Goal: Information Seeking & Learning: Learn about a topic

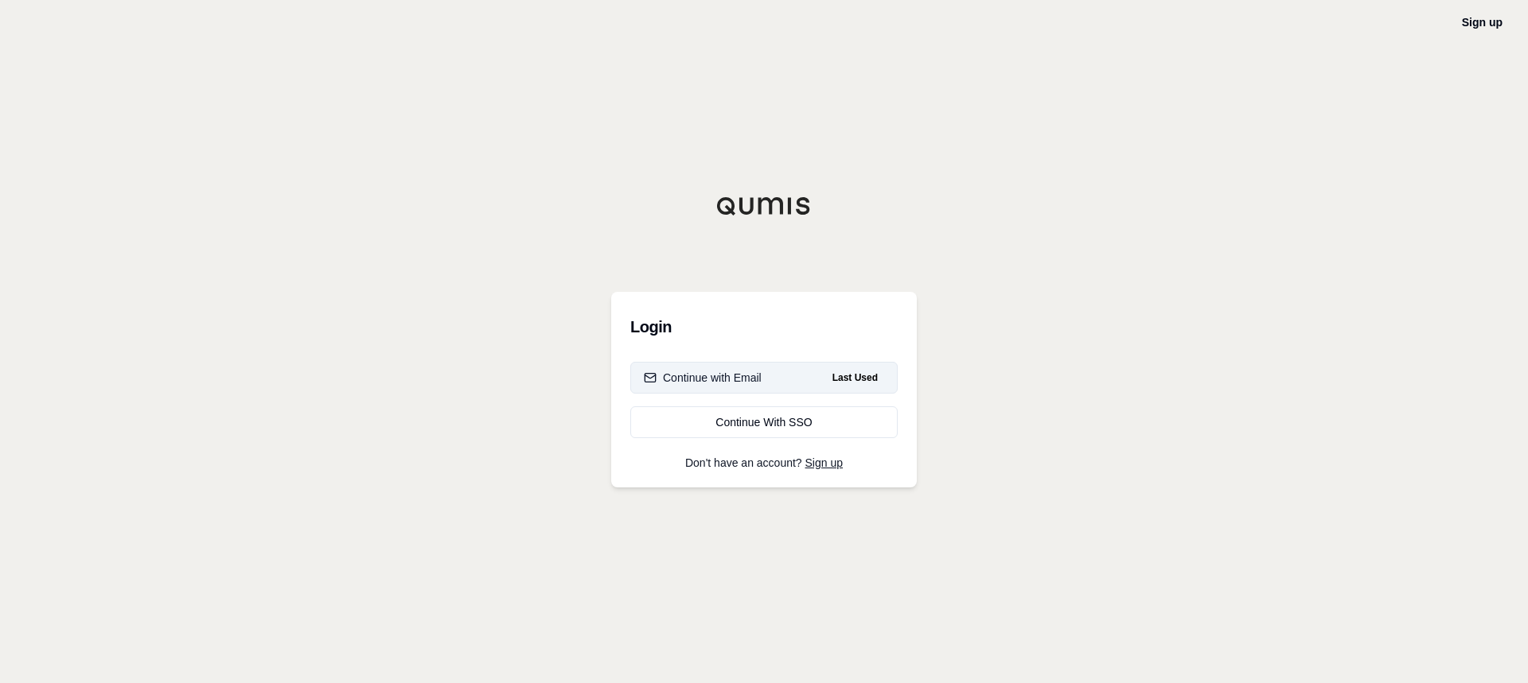
click at [738, 388] on button "Continue with Email Last Used" at bounding box center [763, 378] width 267 height 32
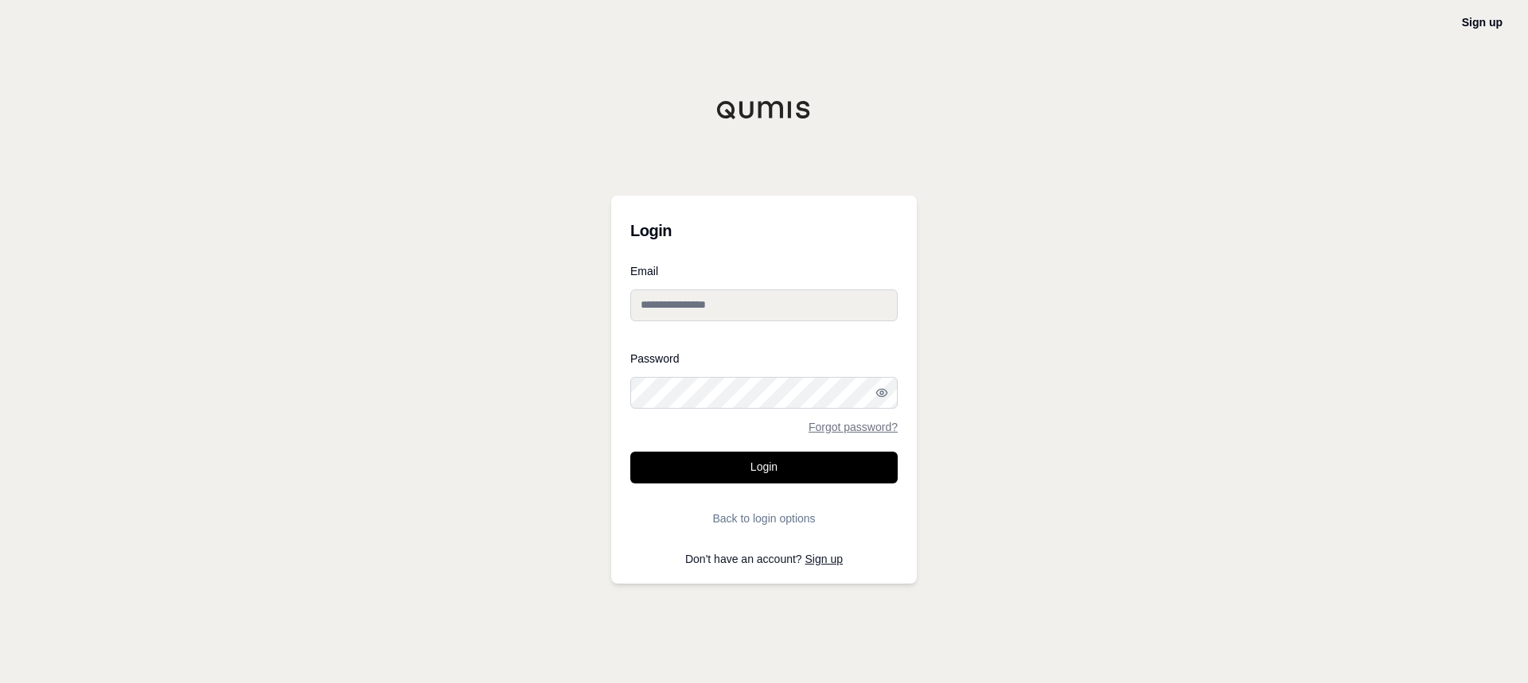
click at [734, 308] on input "Email" at bounding box center [763, 306] width 267 height 32
type input "**********"
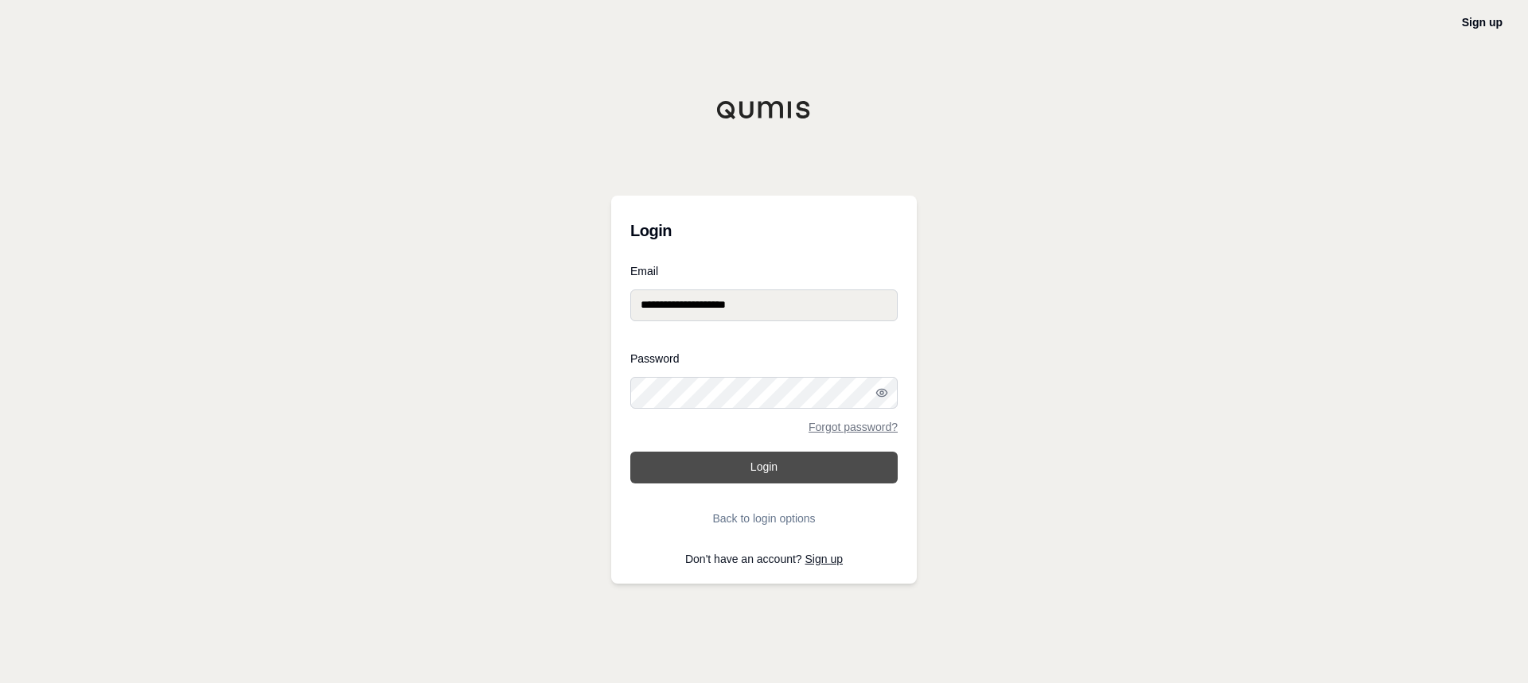
click at [743, 470] on button "Login" at bounding box center [763, 468] width 267 height 32
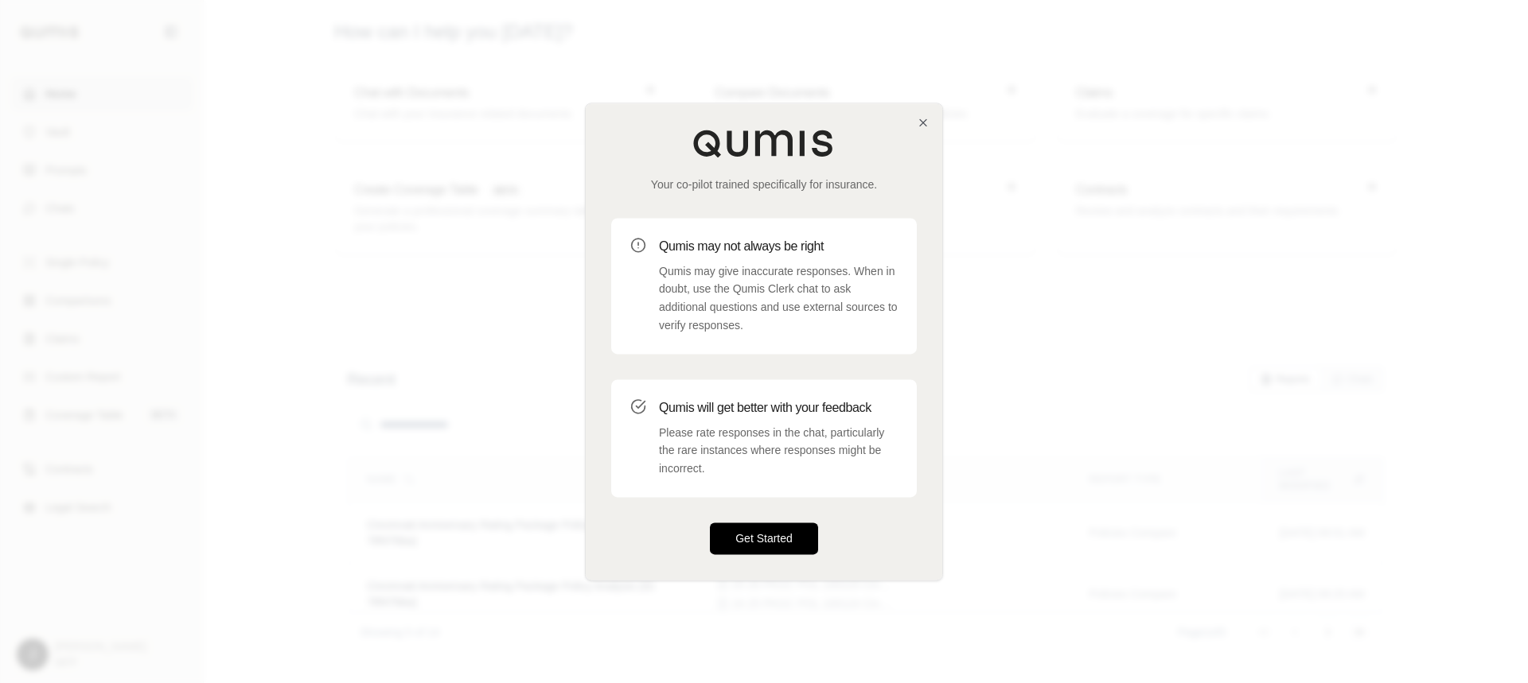
click at [751, 539] on button "Get Started" at bounding box center [764, 539] width 108 height 32
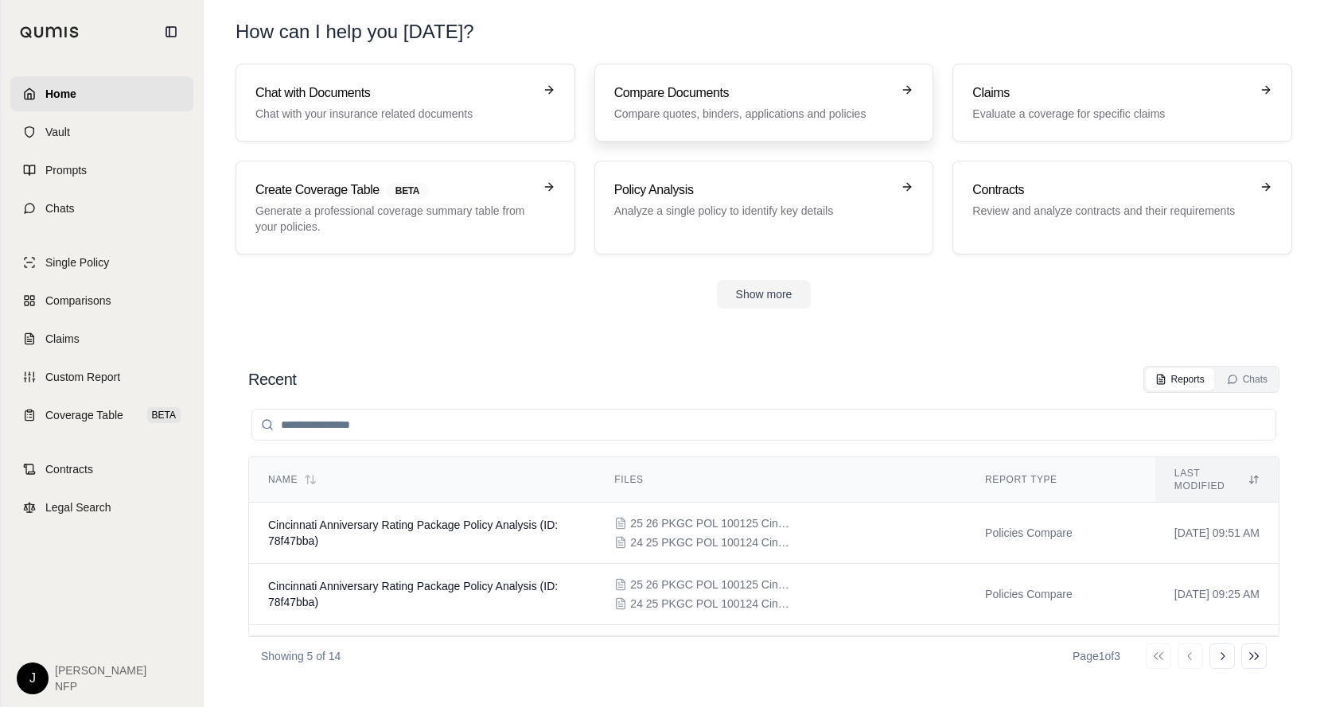
click at [741, 106] on p "Compare quotes, binders, applications and policies" at bounding box center [753, 114] width 278 height 16
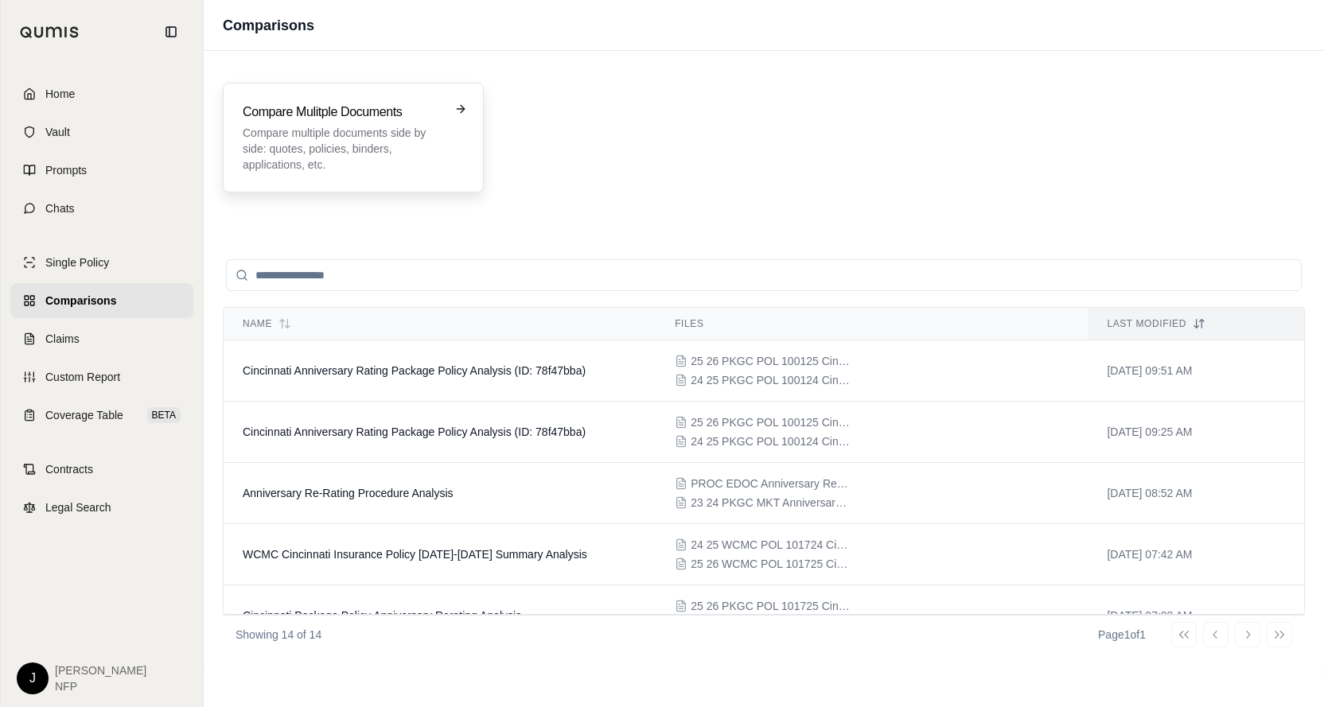
click at [426, 125] on p "Compare multiple documents side by side: quotes, policies, binders, application…" at bounding box center [342, 149] width 199 height 48
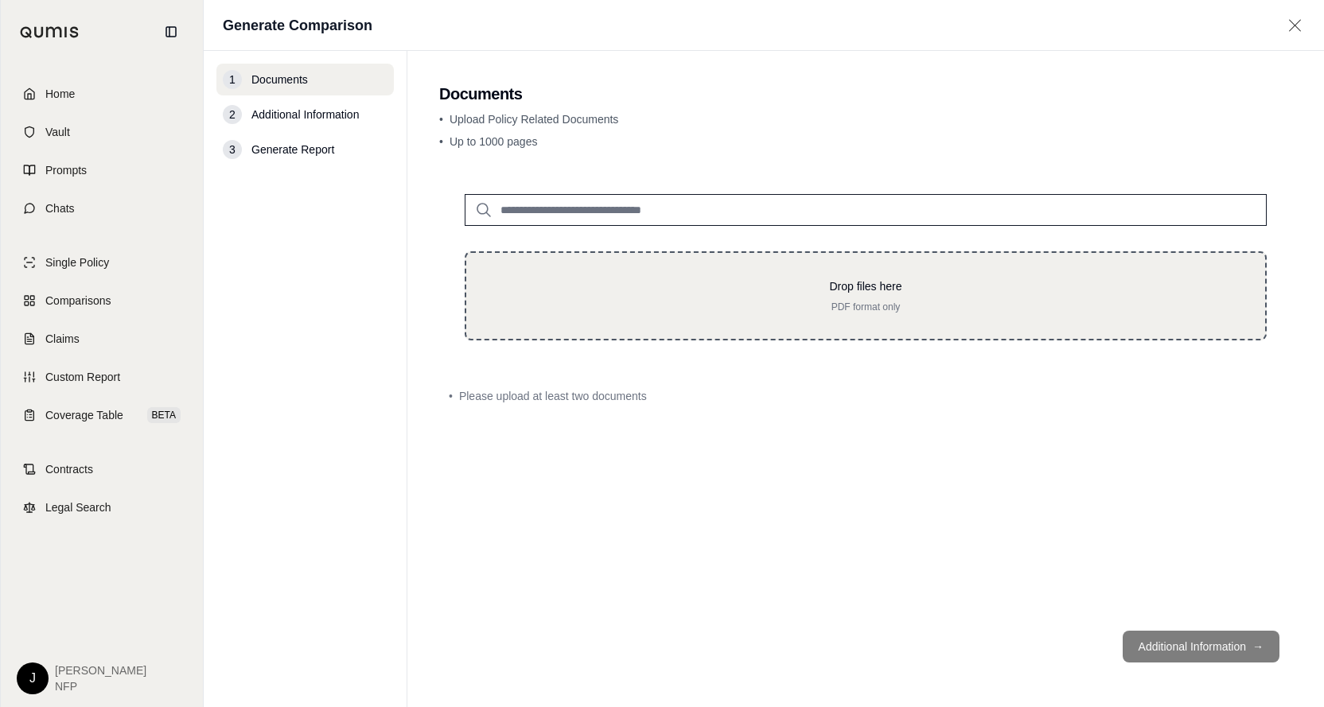
click at [563, 306] on p "PDF format only" at bounding box center [866, 307] width 748 height 13
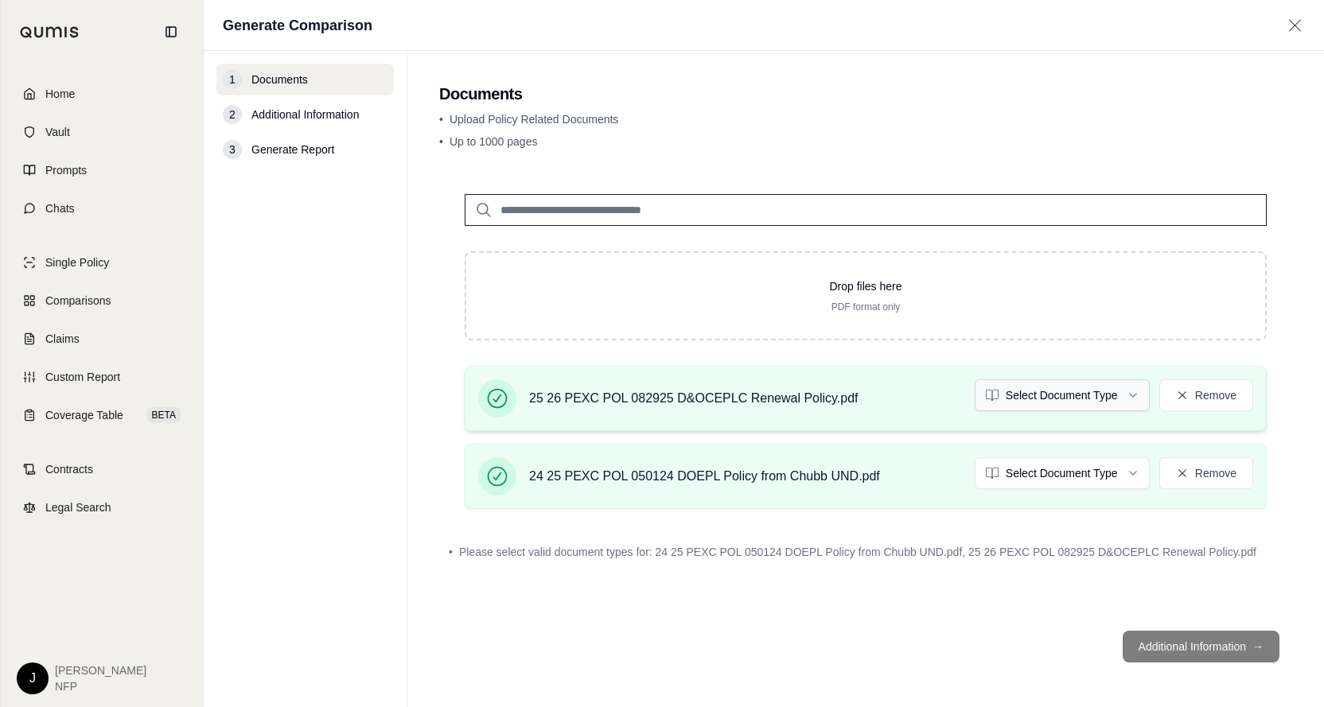
click at [1139, 394] on html "Home Vault Prompts Chats Single Policy Comparisons Claims Custom Report Coverag…" at bounding box center [662, 353] width 1324 height 707
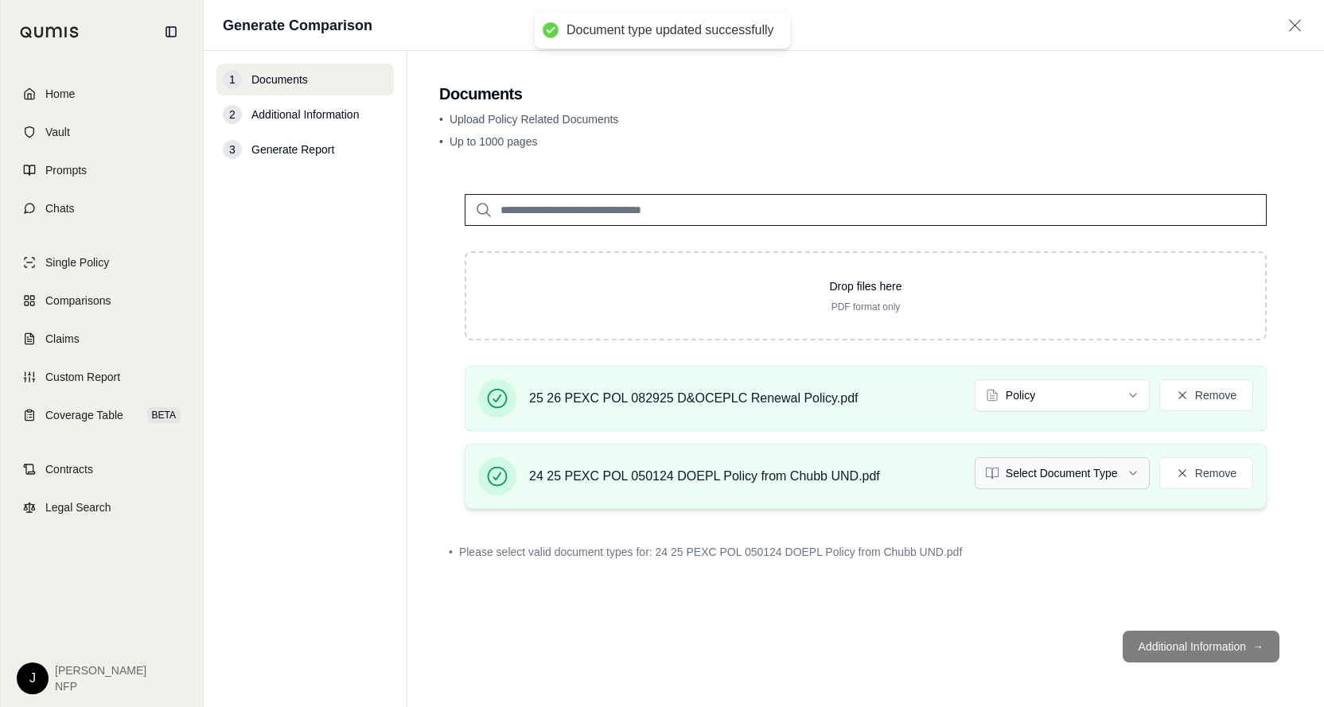
click at [1135, 479] on html "Document type updated successfully Home Vault Prompts Chats Single Policy Compa…" at bounding box center [662, 353] width 1324 height 707
click at [1025, 617] on div "Drop files here PDF format only 25 26 PEXC POL 082925 D&OCEPLC Renewal Policy.p…" at bounding box center [865, 394] width 853 height 450
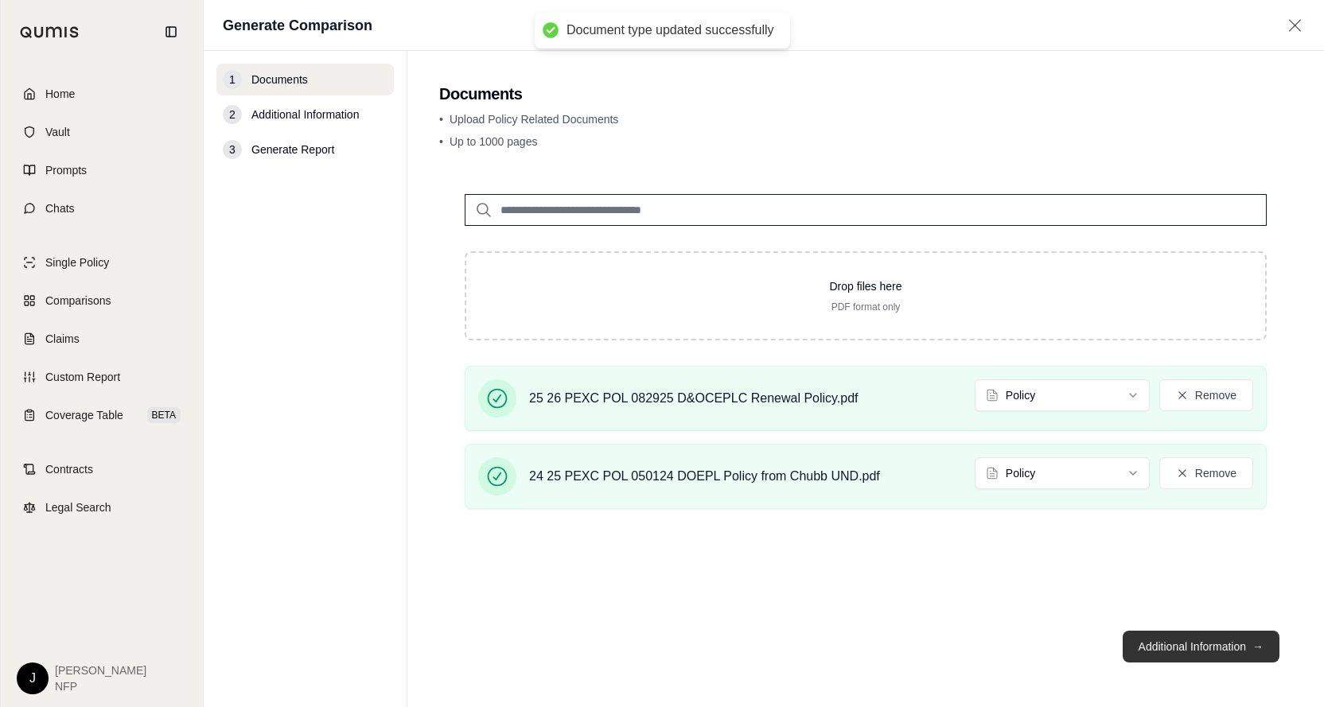
click at [1185, 647] on button "Additional Information →" at bounding box center [1201, 647] width 157 height 32
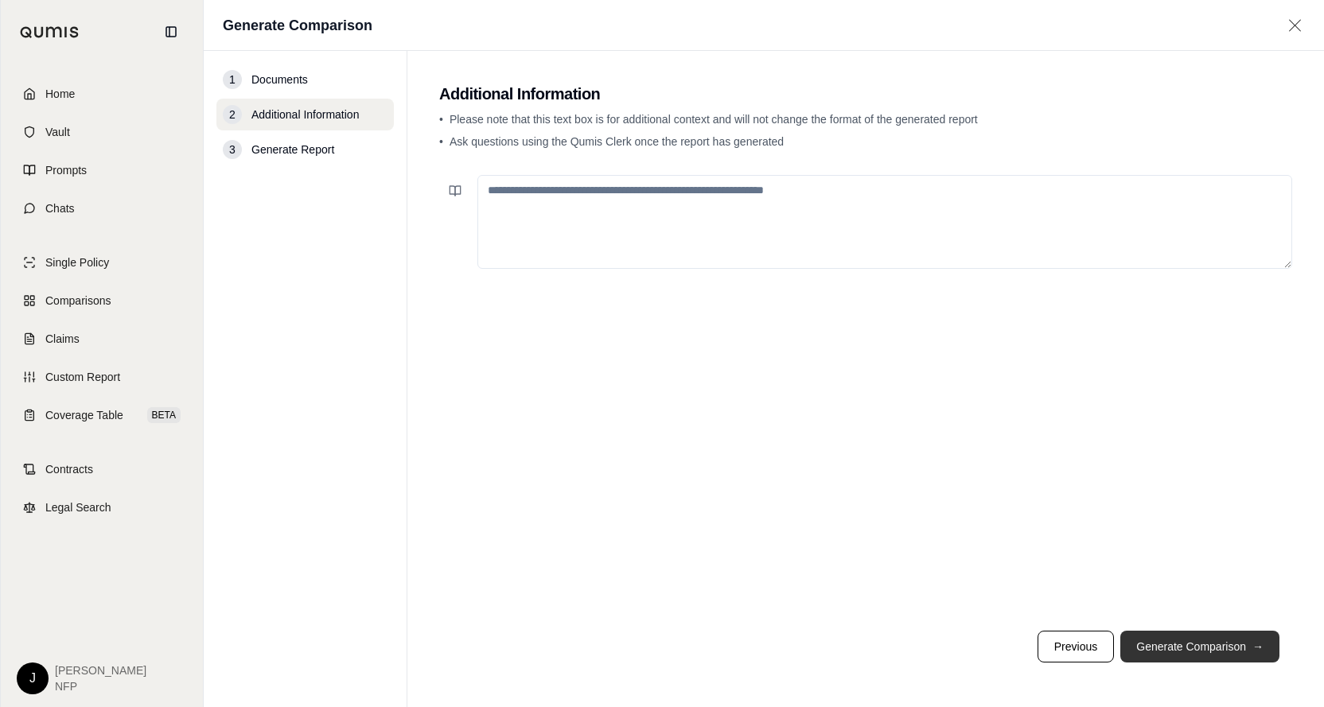
click at [1201, 641] on button "Generate Comparison →" at bounding box center [1199, 647] width 159 height 32
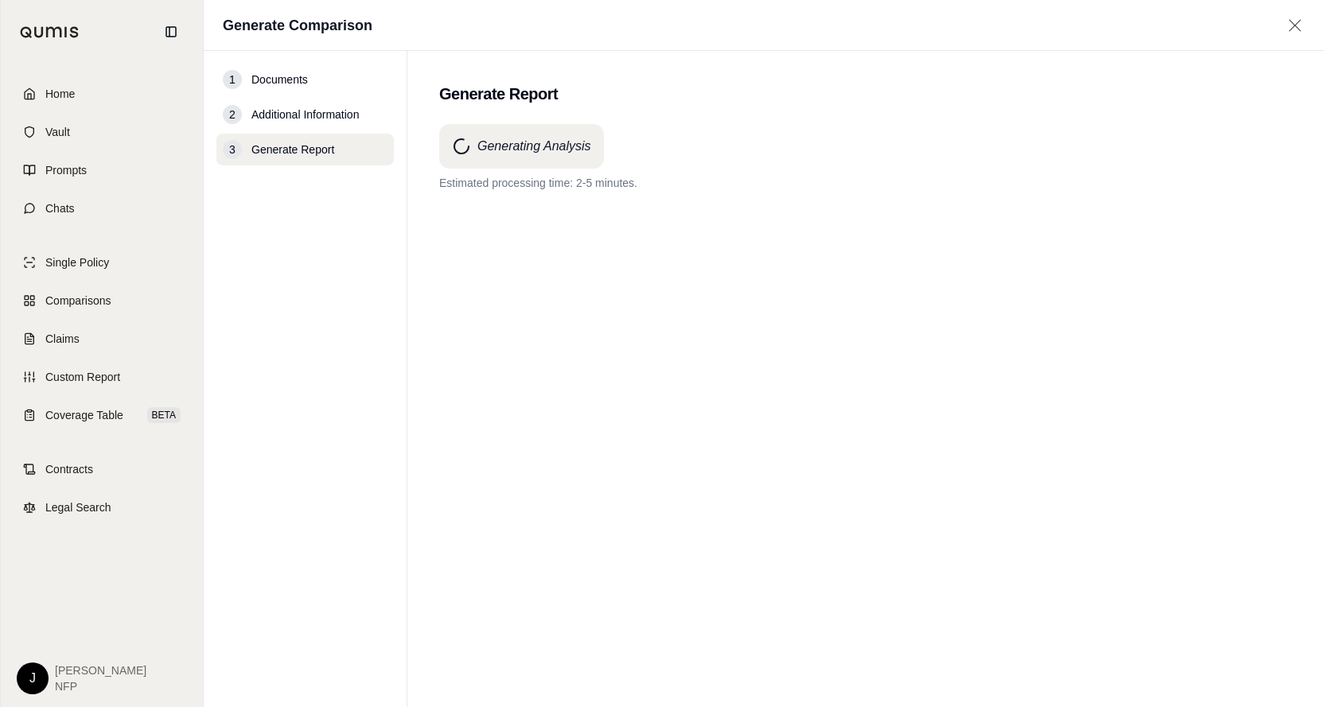
click at [1104, 308] on div "Generating Analysis Estimated processing time: 2-5 minutes." at bounding box center [865, 387] width 853 height 526
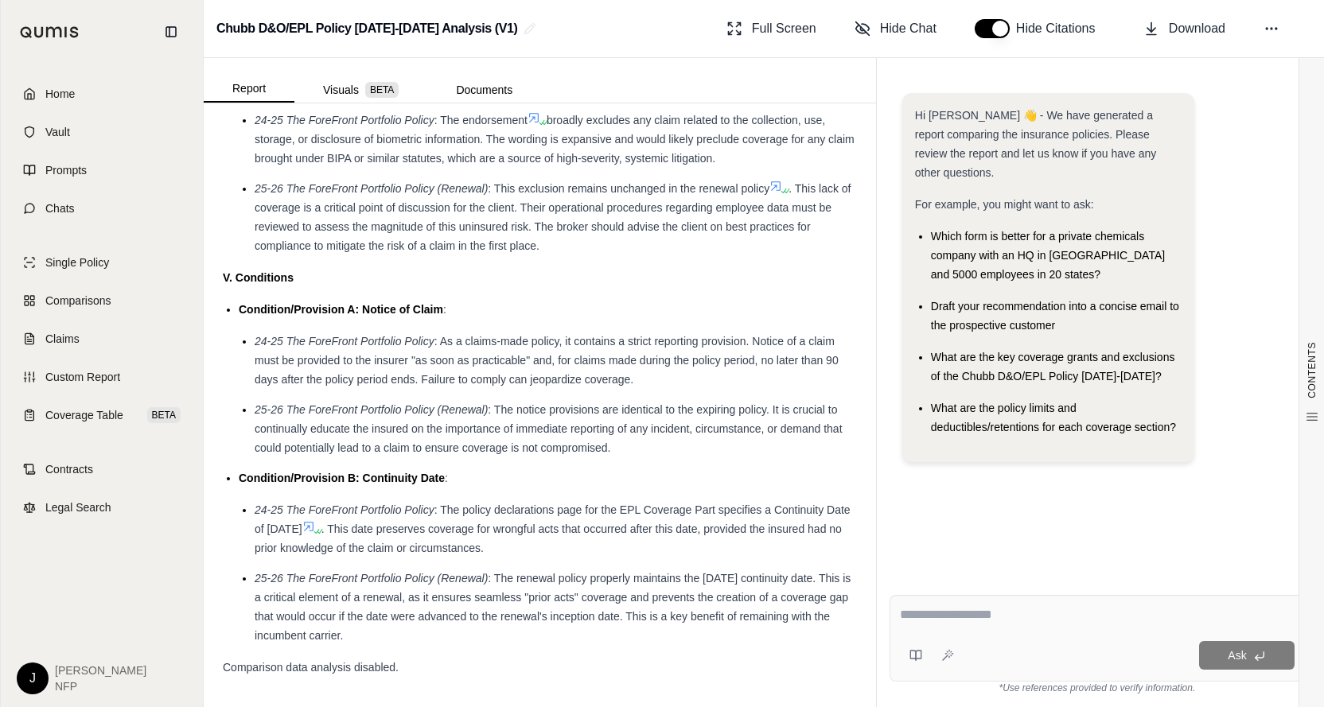
scroll to position [3178, 0]
click at [907, 613] on textarea at bounding box center [1097, 614] width 395 height 19
type textarea "**********"
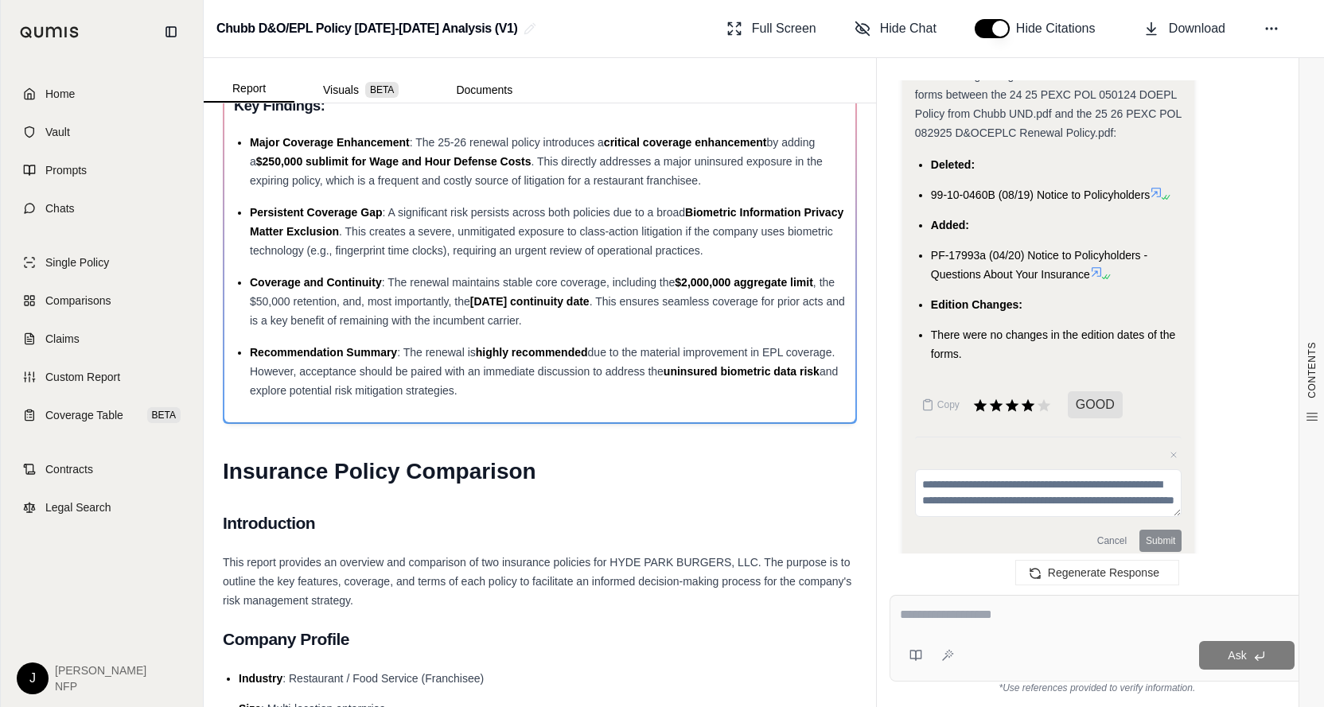
scroll to position [0, 0]
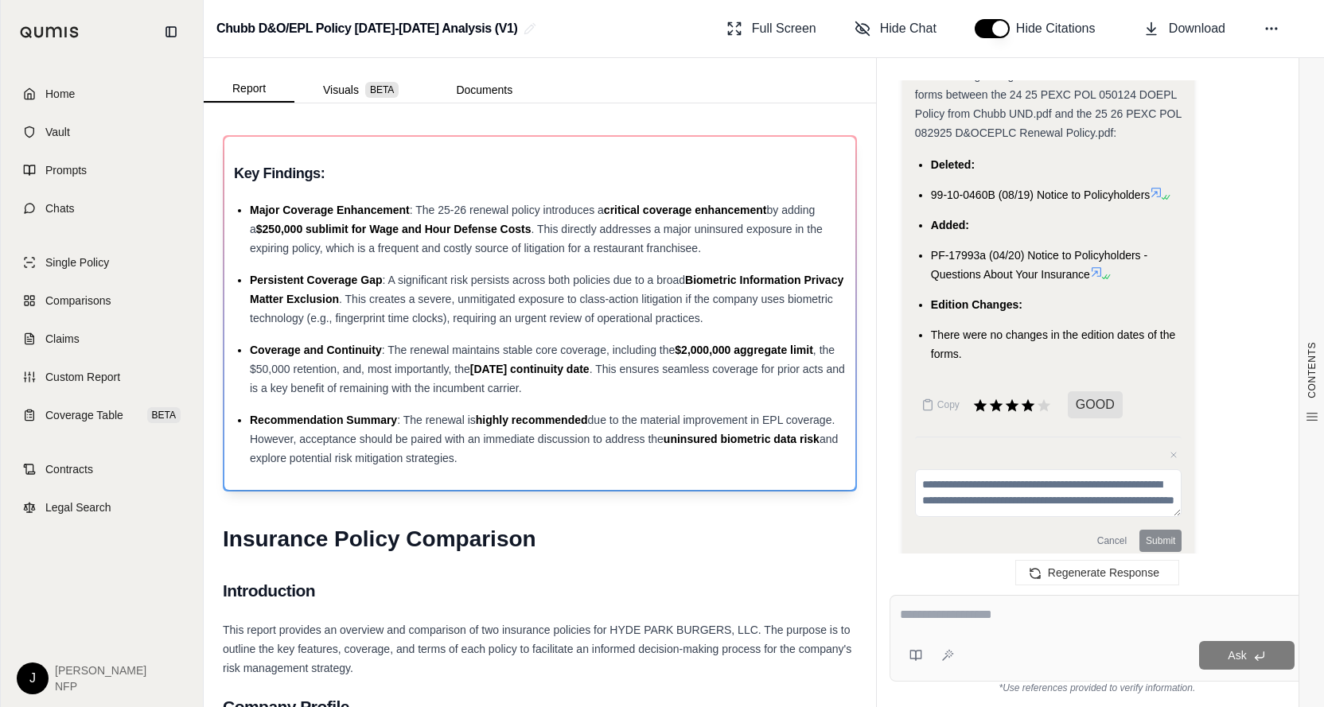
click at [761, 312] on div "Persistent Coverage Gap : A significant risk persists across both policies due …" at bounding box center [548, 298] width 596 height 57
click at [761, 313] on div "Persistent Coverage Gap : A significant risk persists across both policies due …" at bounding box center [548, 298] width 596 height 57
click at [752, 483] on div "Key Findings: Major Coverage Enhancement : The 25-26 renewal policy introduces …" at bounding box center [539, 313] width 631 height 353
click at [695, 462] on div "Recommendation Summary : The renewal is highly recommended due to the material …" at bounding box center [548, 439] width 596 height 57
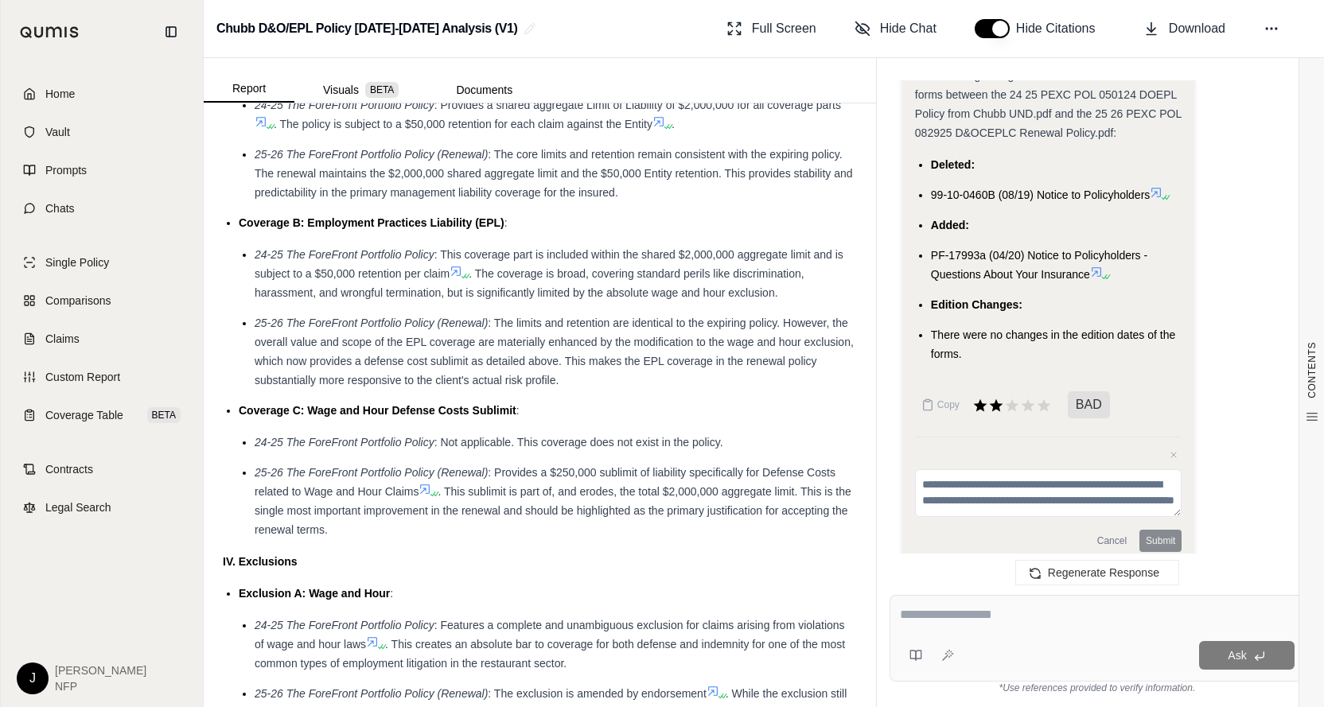
scroll to position [2860, 0]
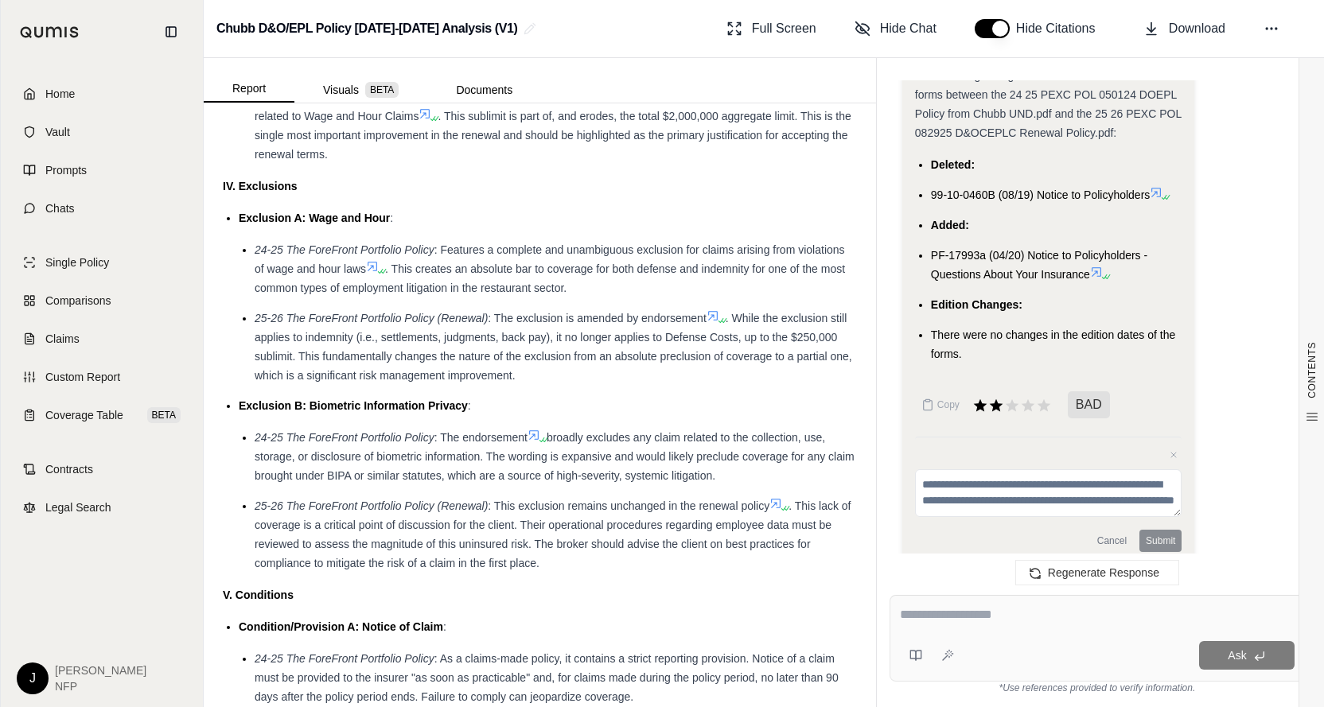
click at [1158, 186] on icon at bounding box center [1156, 192] width 13 height 13
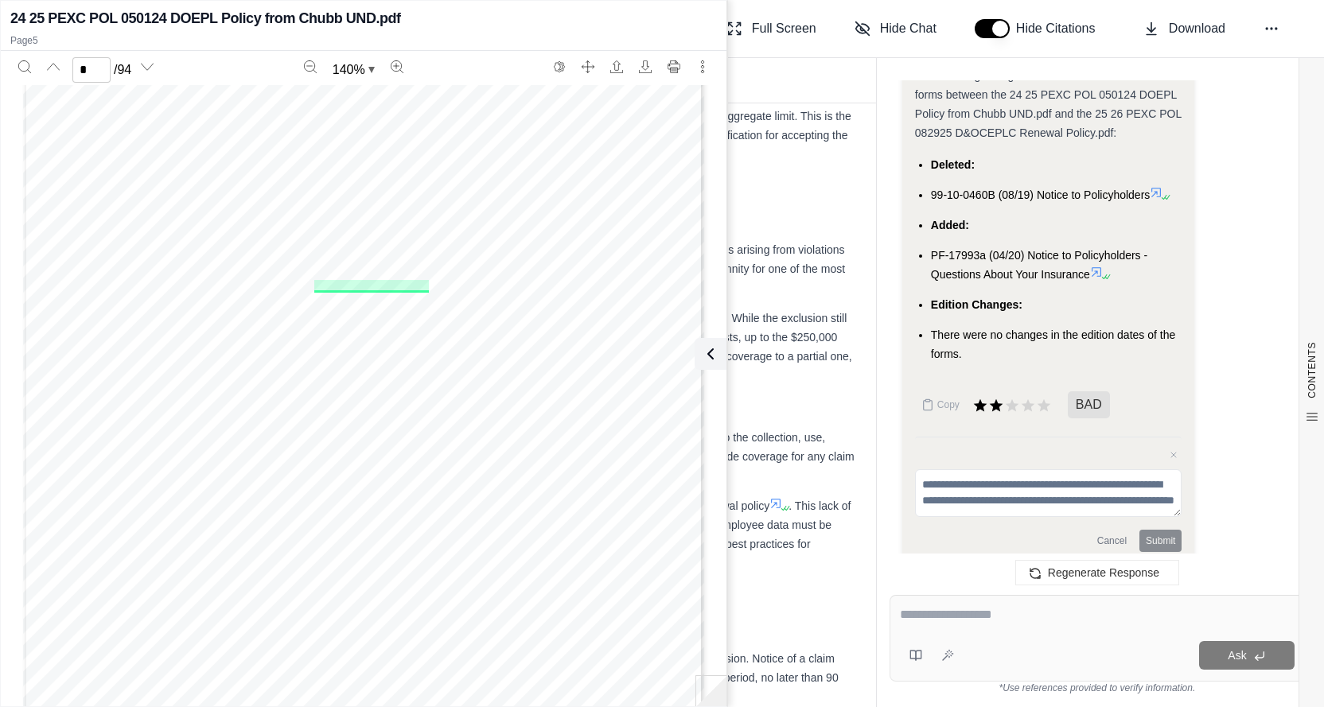
scroll to position [3684, 0]
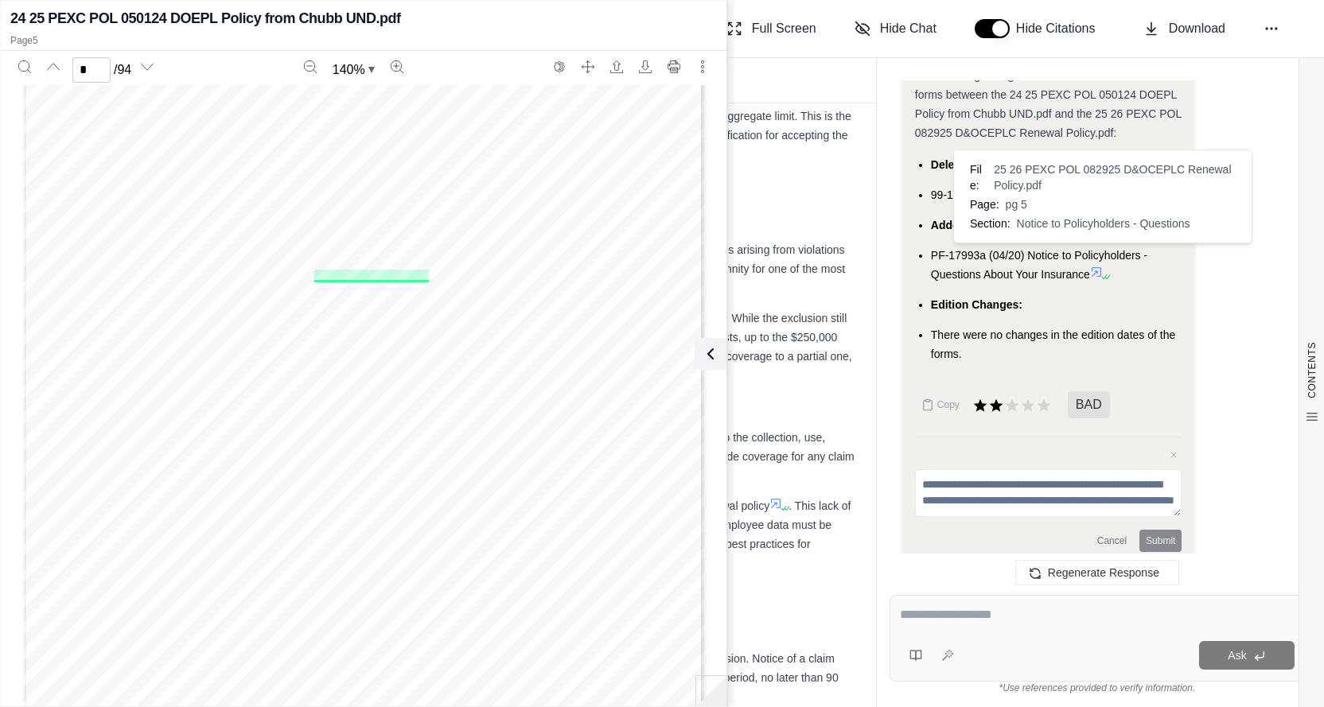
click at [1102, 266] on icon at bounding box center [1096, 272] width 13 height 13
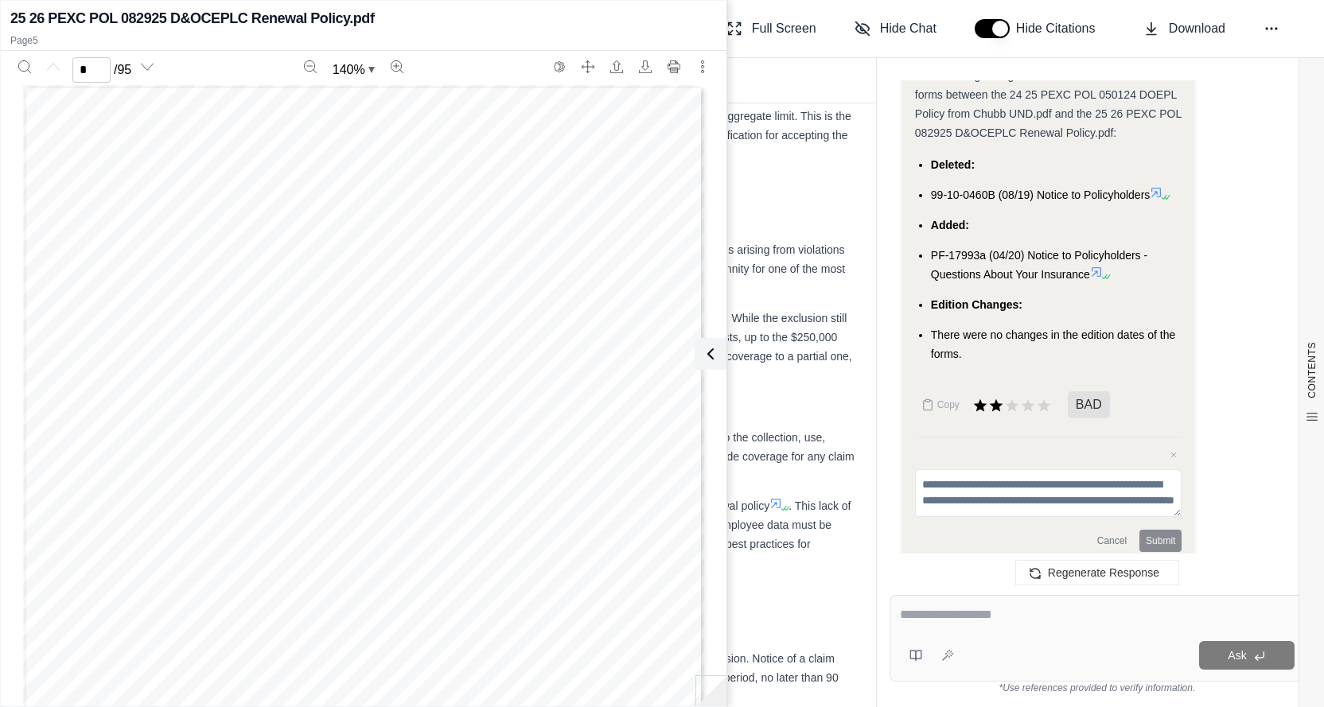
click at [1100, 266] on icon at bounding box center [1096, 272] width 13 height 13
click at [1160, 251] on li "PF-17993a (04/20) Notice to Policyholders - Questions About Your Insurance" at bounding box center [1056, 265] width 251 height 38
type input "*"
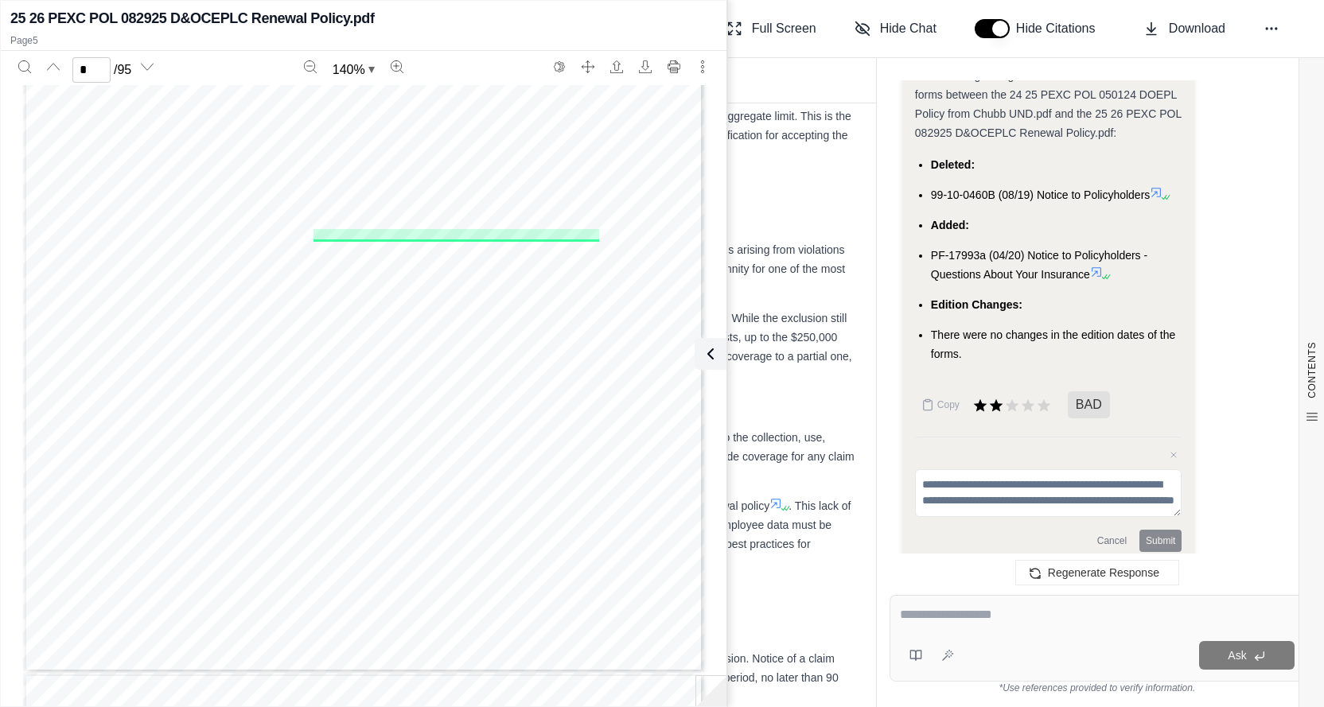
click at [967, 628] on div at bounding box center [1097, 617] width 395 height 25
click at [710, 354] on icon at bounding box center [707, 353] width 19 height 19
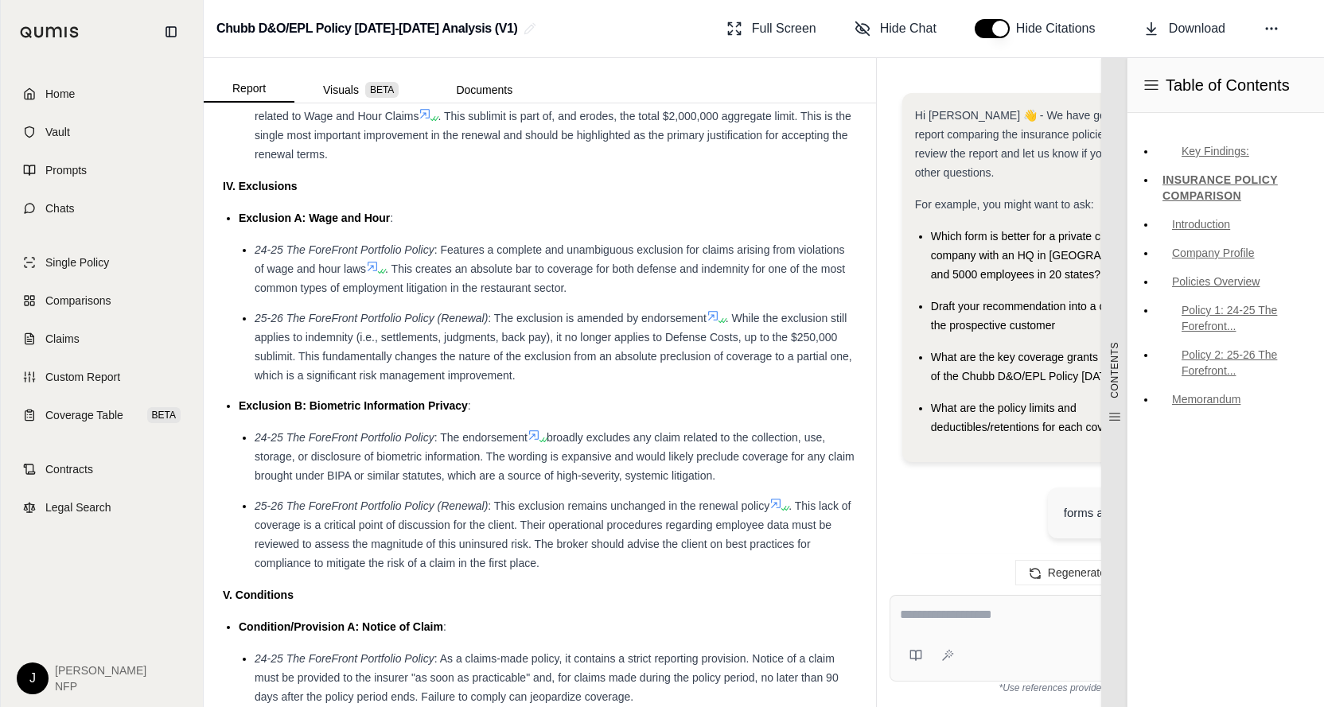
scroll to position [1768, 0]
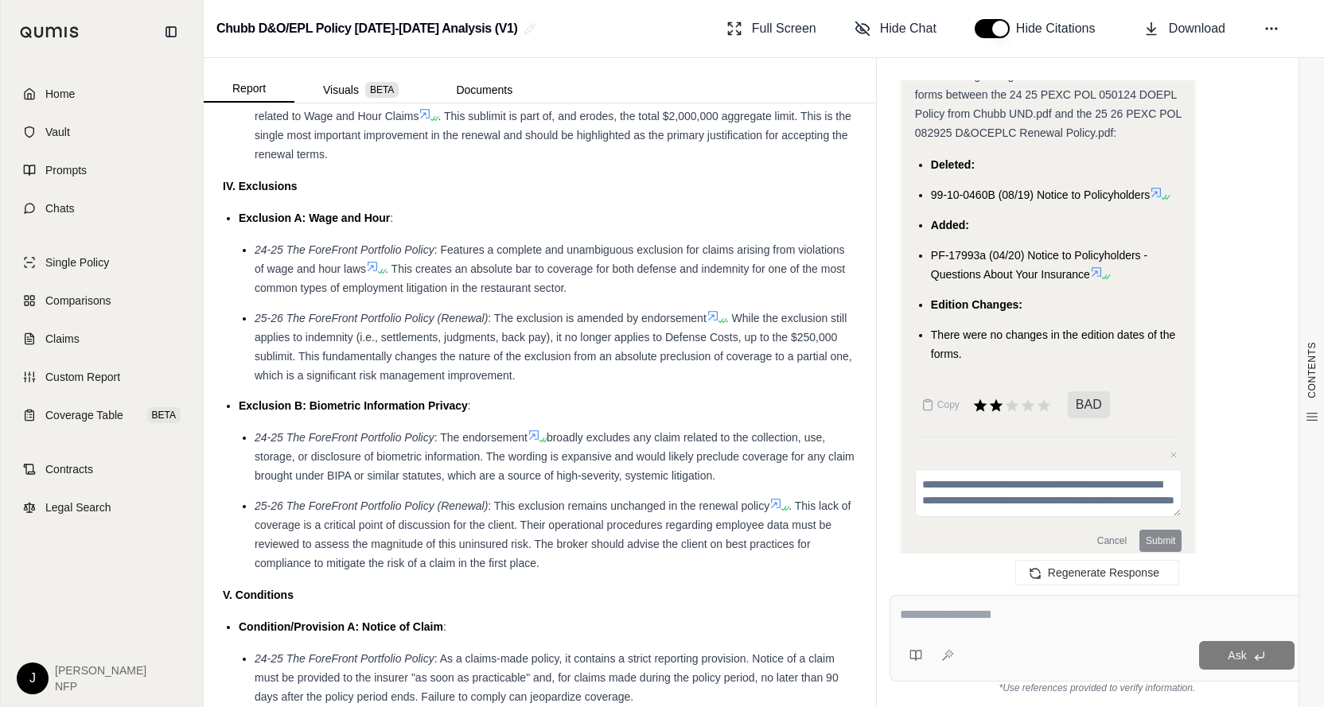
click at [940, 625] on div at bounding box center [1097, 617] width 395 height 25
click at [963, 621] on textarea at bounding box center [1097, 614] width 395 height 19
type textarea "**********"
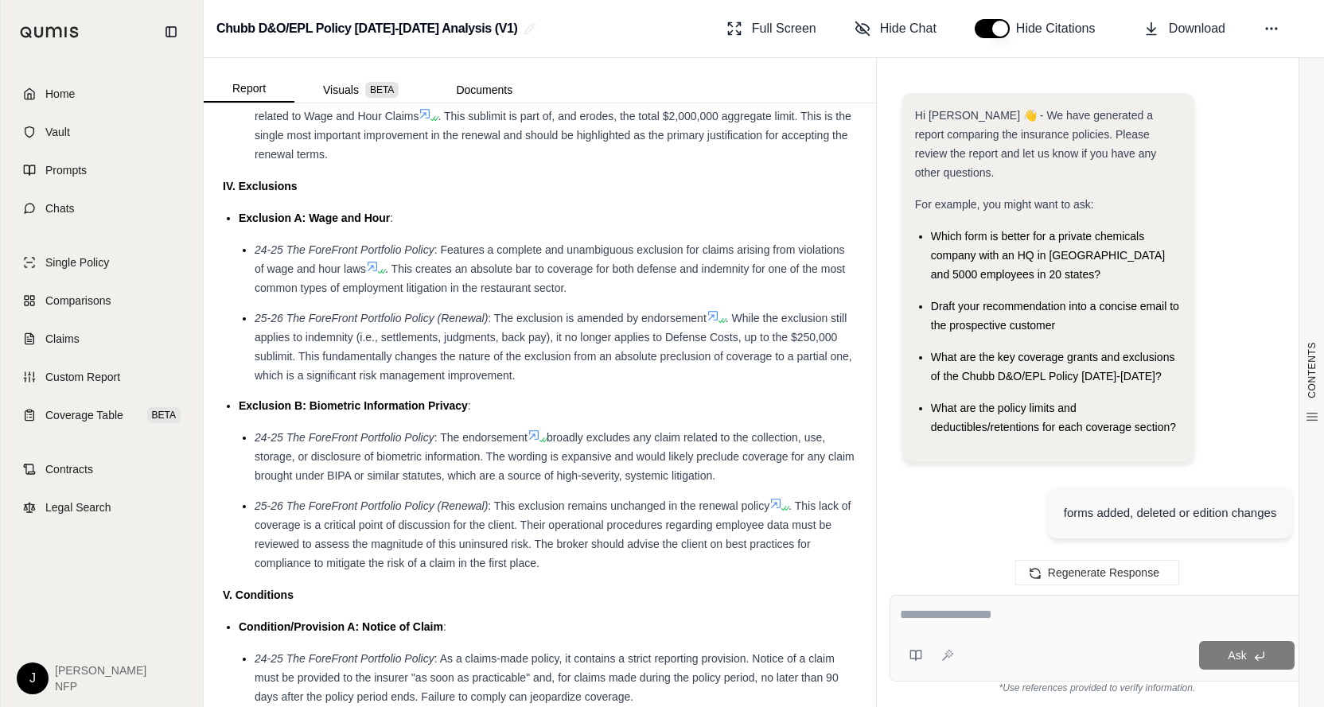
scroll to position [2689, 0]
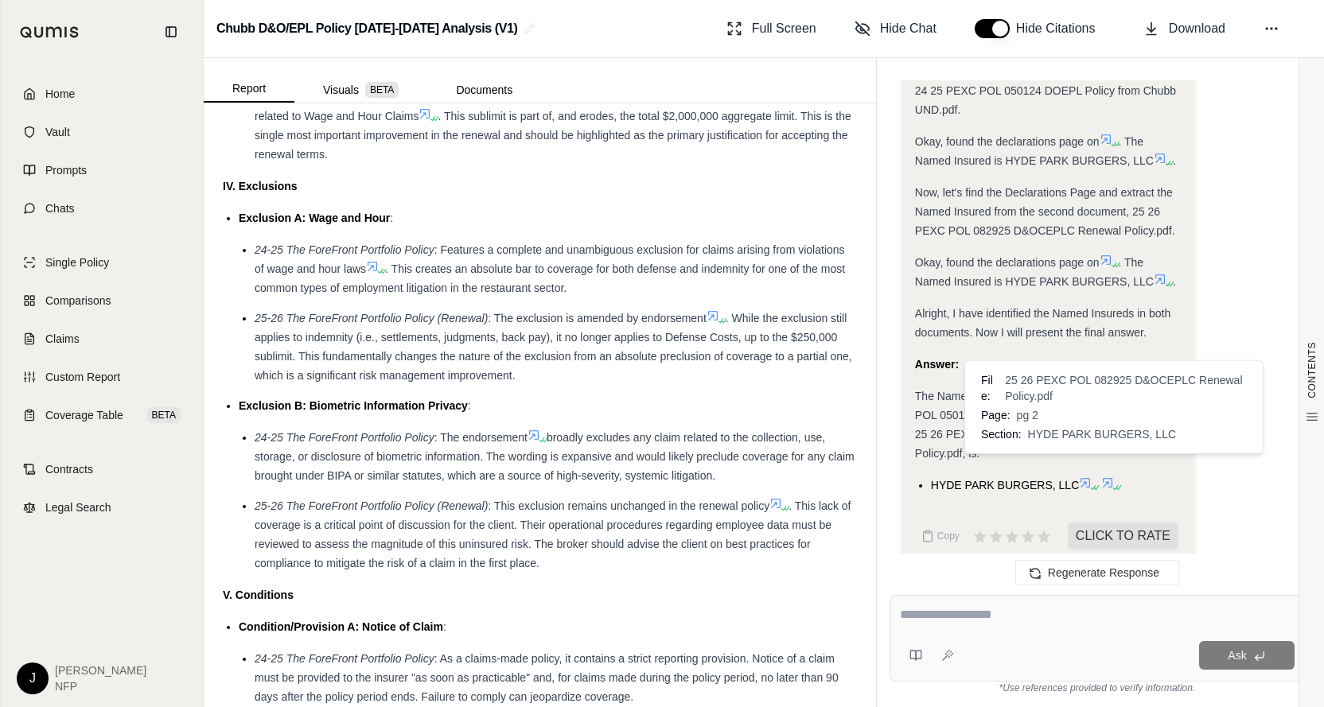
click at [1107, 477] on icon at bounding box center [1107, 483] width 13 height 13
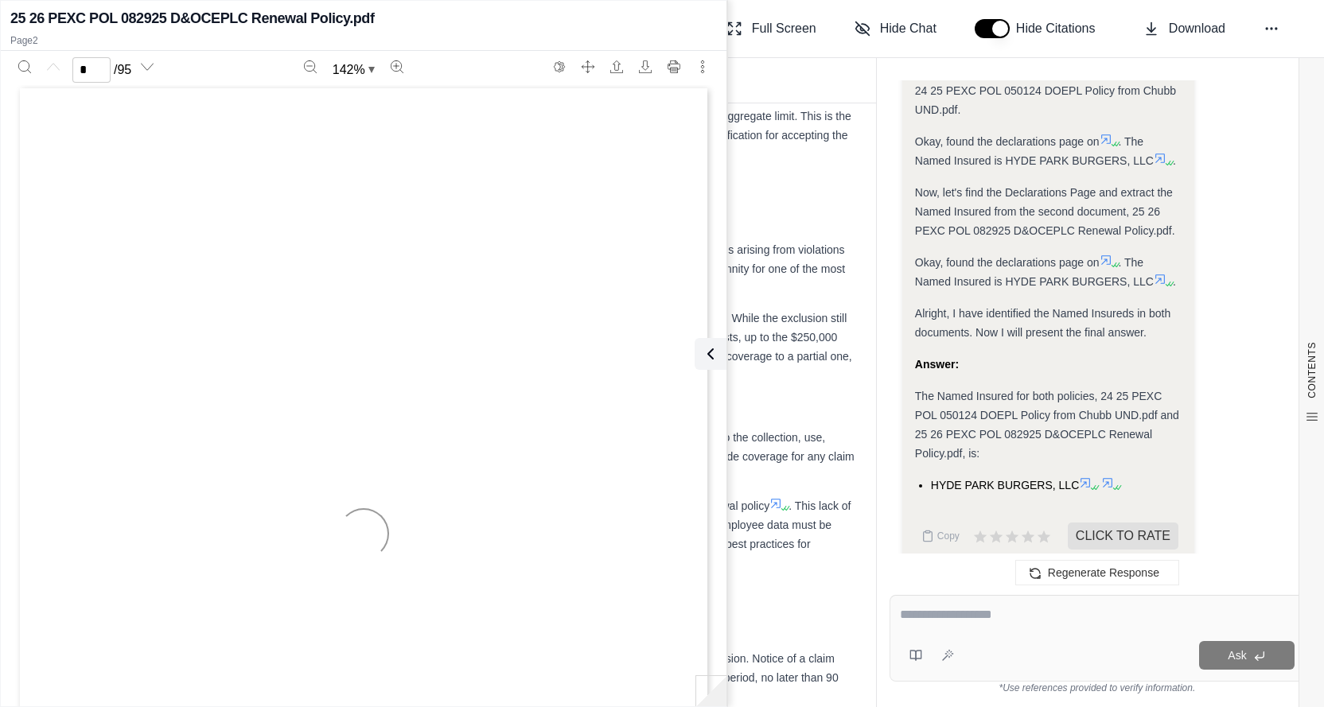
scroll to position [0, 0]
type input "*"
click at [959, 621] on textarea at bounding box center [1097, 614] width 395 height 19
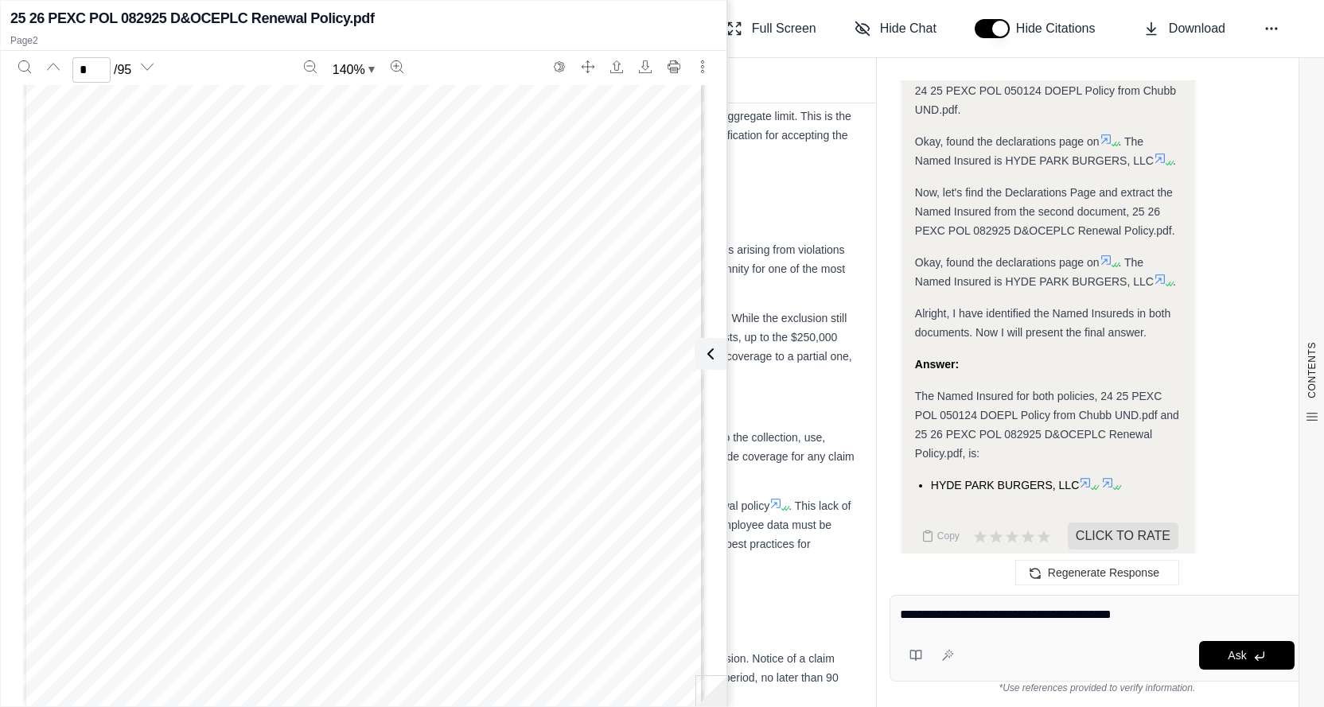
type textarea "**********"
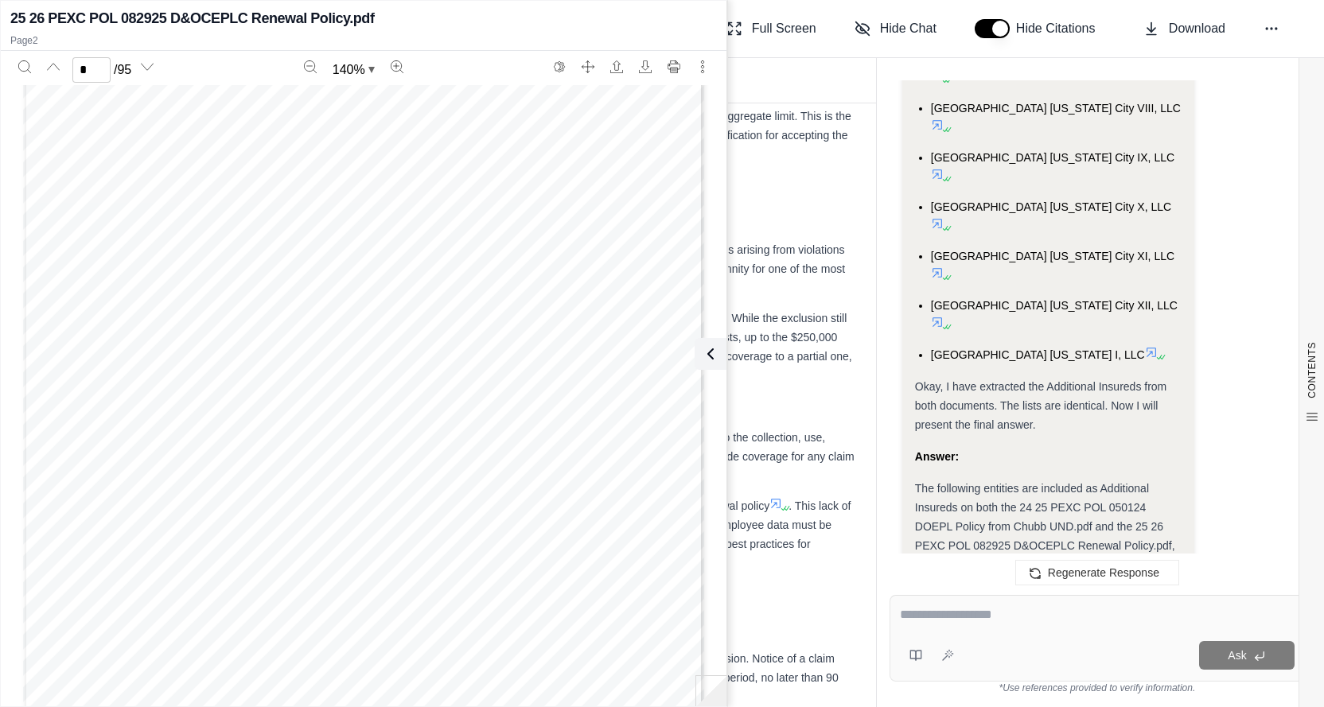
scroll to position [5653, 0]
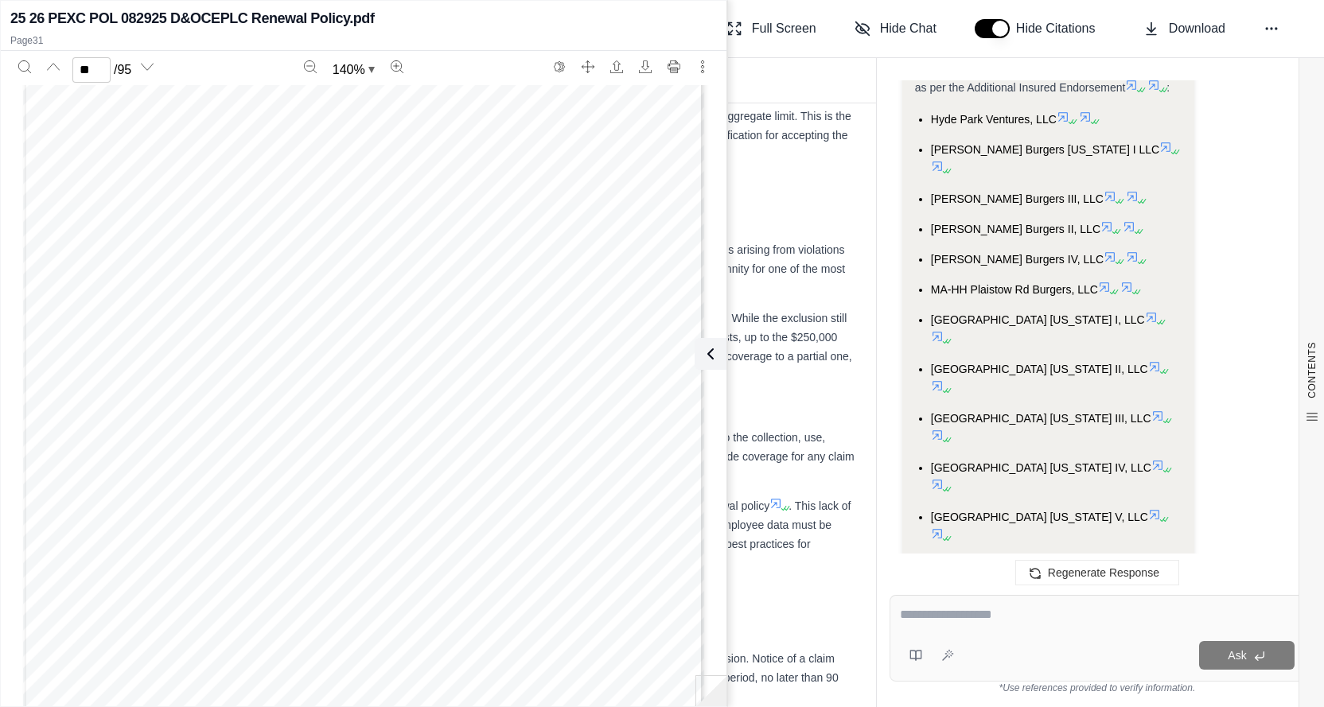
scroll to position [27553, 0]
type input "**"
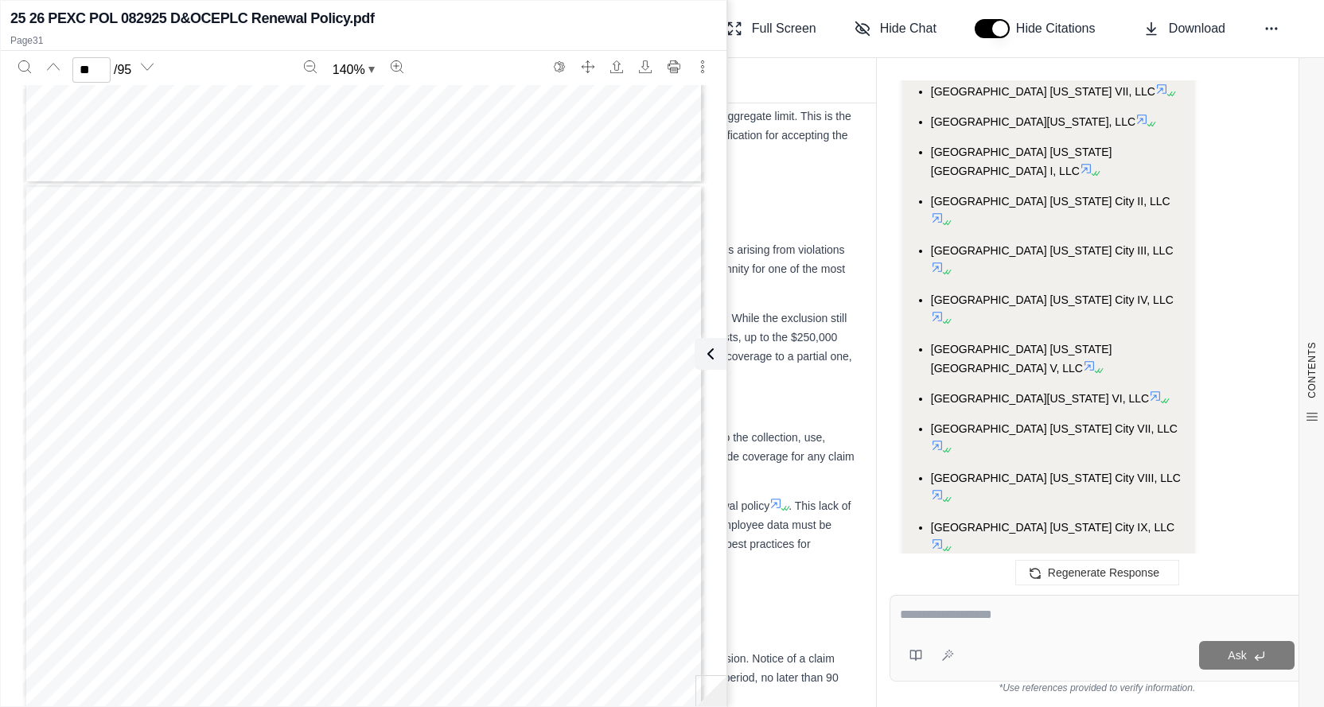
scroll to position [4062, 0]
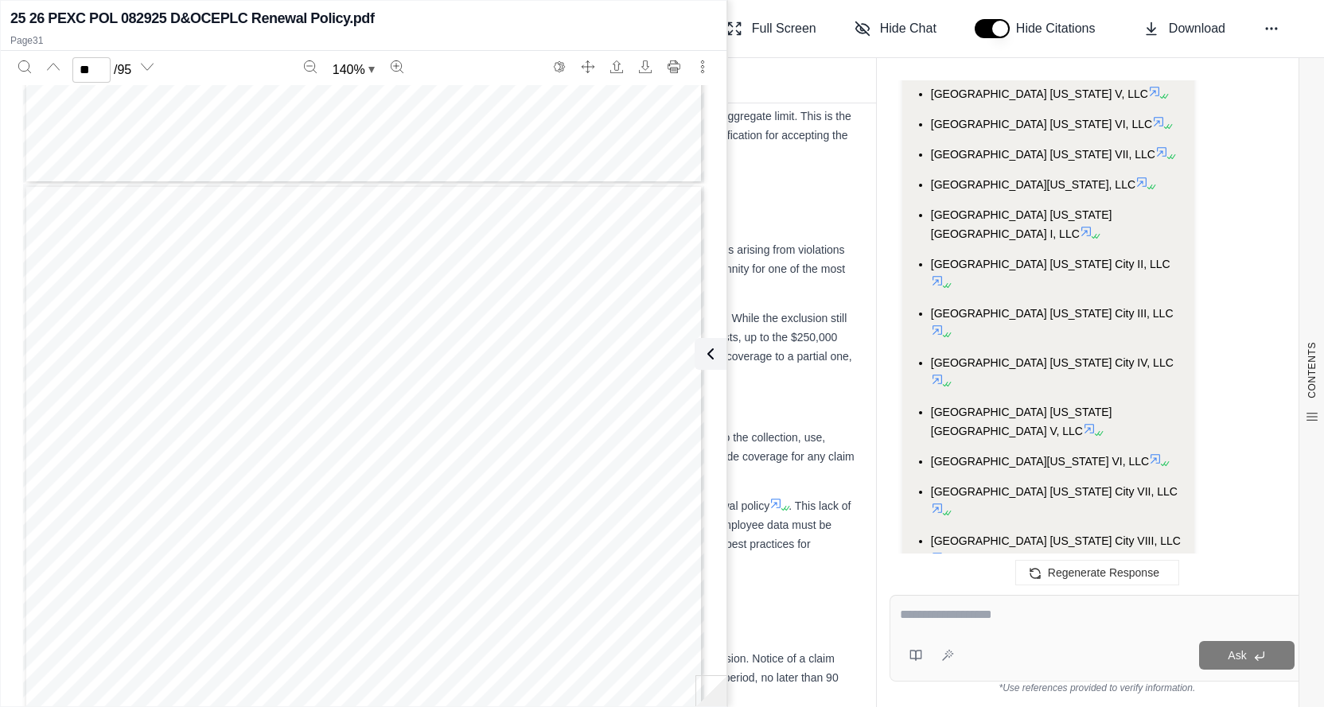
click at [960, 625] on textarea at bounding box center [1097, 614] width 395 height 19
type textarea "**********"
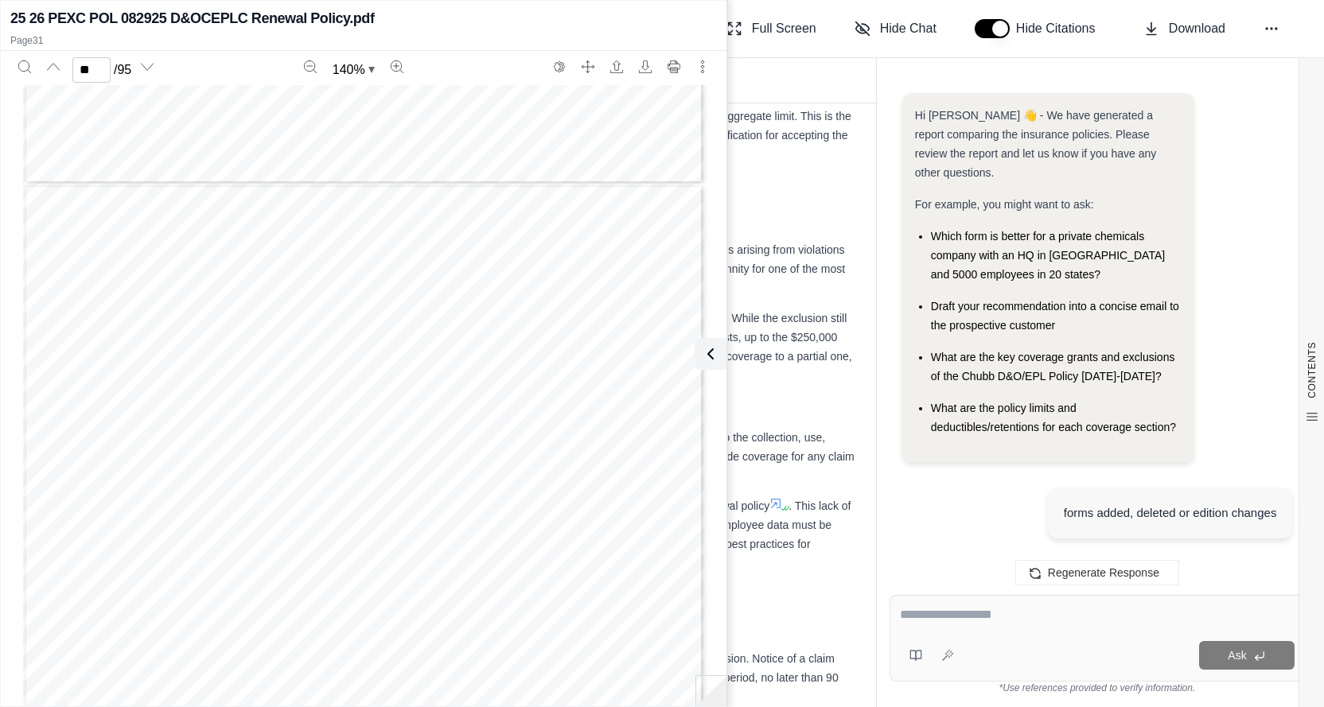
scroll to position [7628, 0]
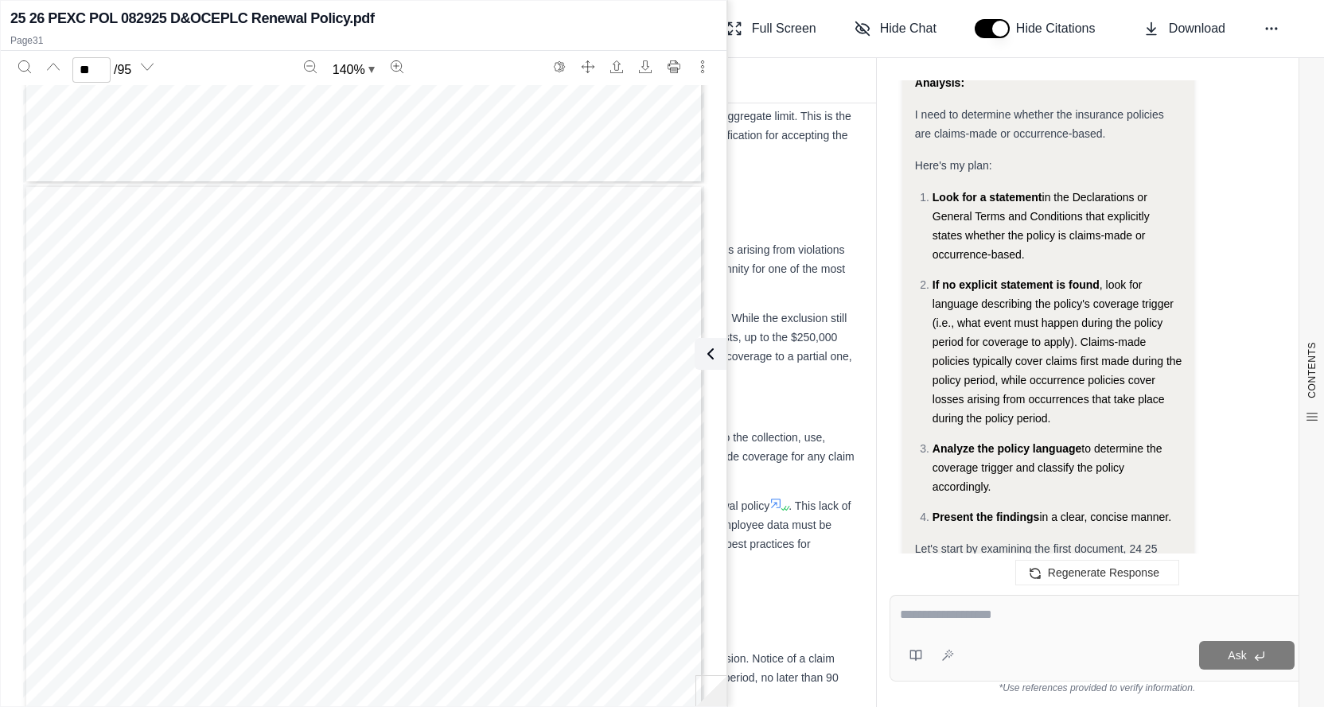
click at [974, 617] on textarea at bounding box center [1097, 614] width 395 height 19
type textarea "**********"
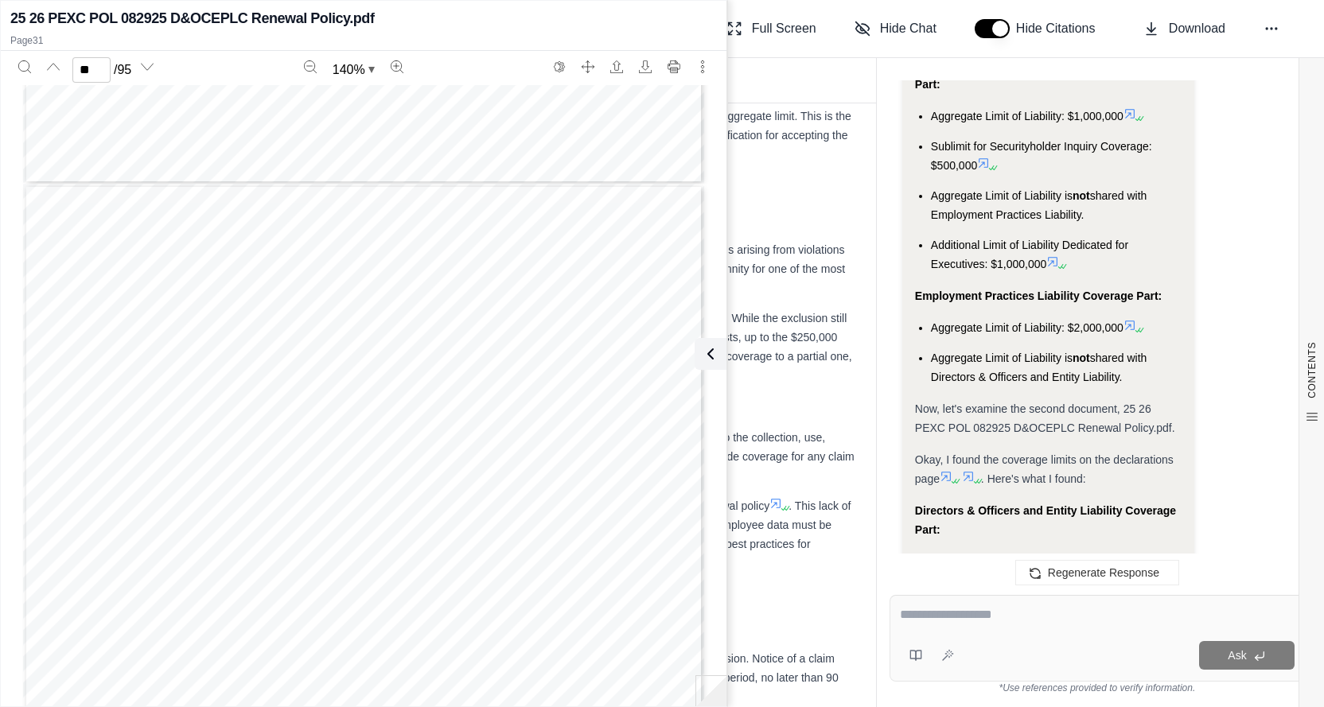
scroll to position [9794, 0]
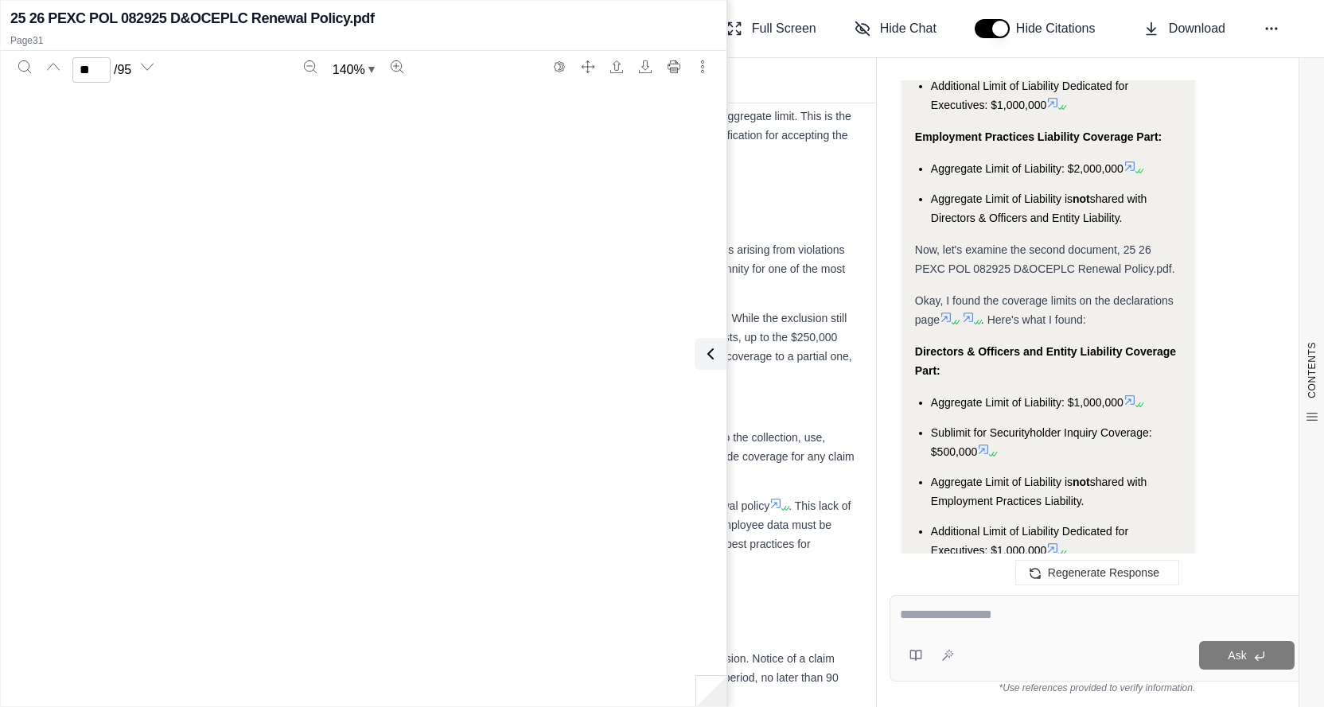
type input "*"
drag, startPoint x: 441, startPoint y: 322, endPoint x: 381, endPoint y: 312, distance: 60.6
click at [441, 322] on div "The ForeFront Portfolio SM for Private Companies PF-55501D (07/21) Page 2 of 3 …" at bounding box center [363, 527] width 681 height 882
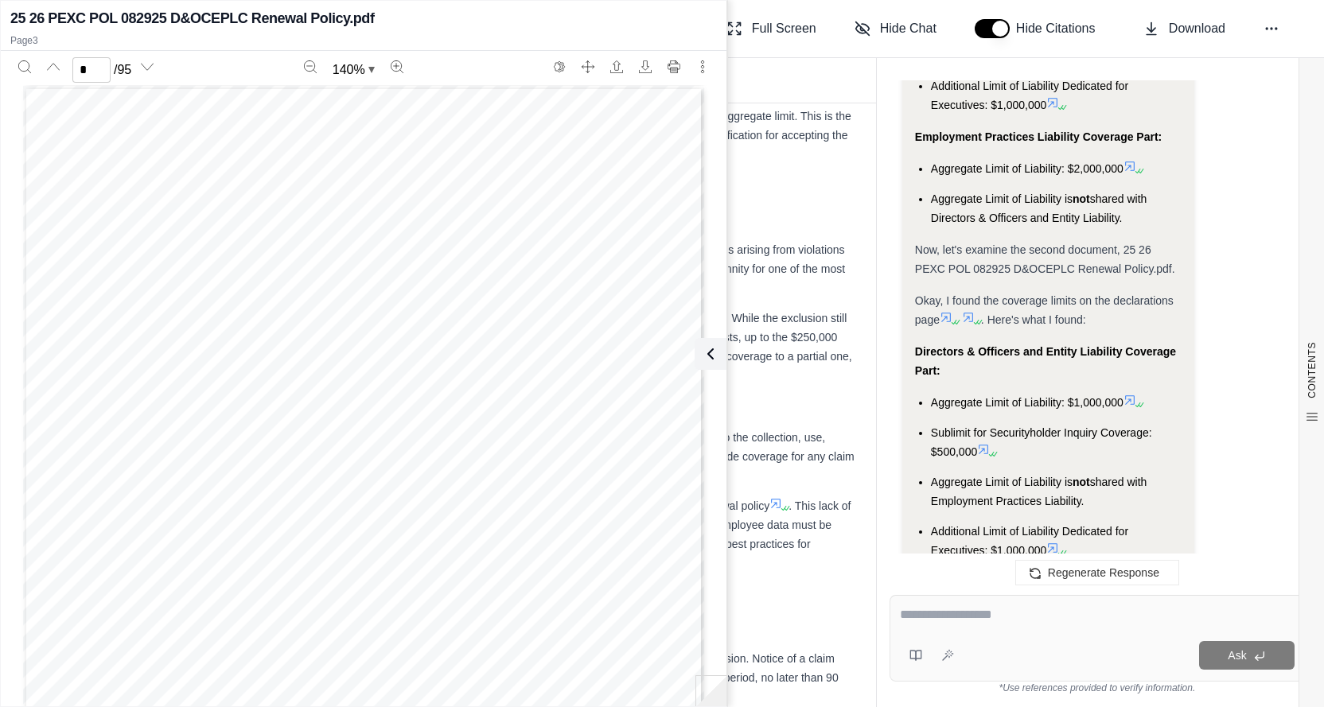
drag, startPoint x: 339, startPoint y: 337, endPoint x: 352, endPoint y: 341, distance: 13.6
click at [339, 337] on div "The ForeFront Portfolio SM for Private Companies PF-55501D (07/21) Page 2 of 3 …" at bounding box center [363, 527] width 681 height 882
click at [387, 360] on div "The ForeFront Portfolio SM for Private Companies PF-55501D (07/21) Page 2 of 3 …" at bounding box center [363, 527] width 681 height 882
click at [439, 381] on div "The ForeFront Portfolio SM for Private Companies PF-55501D (07/21) Page 2 of 3 …" at bounding box center [363, 527] width 681 height 882
click at [450, 377] on div "The ForeFront Portfolio SM for Private Companies PF-55501D (07/21) Page 2 of 3 …" at bounding box center [363, 527] width 681 height 882
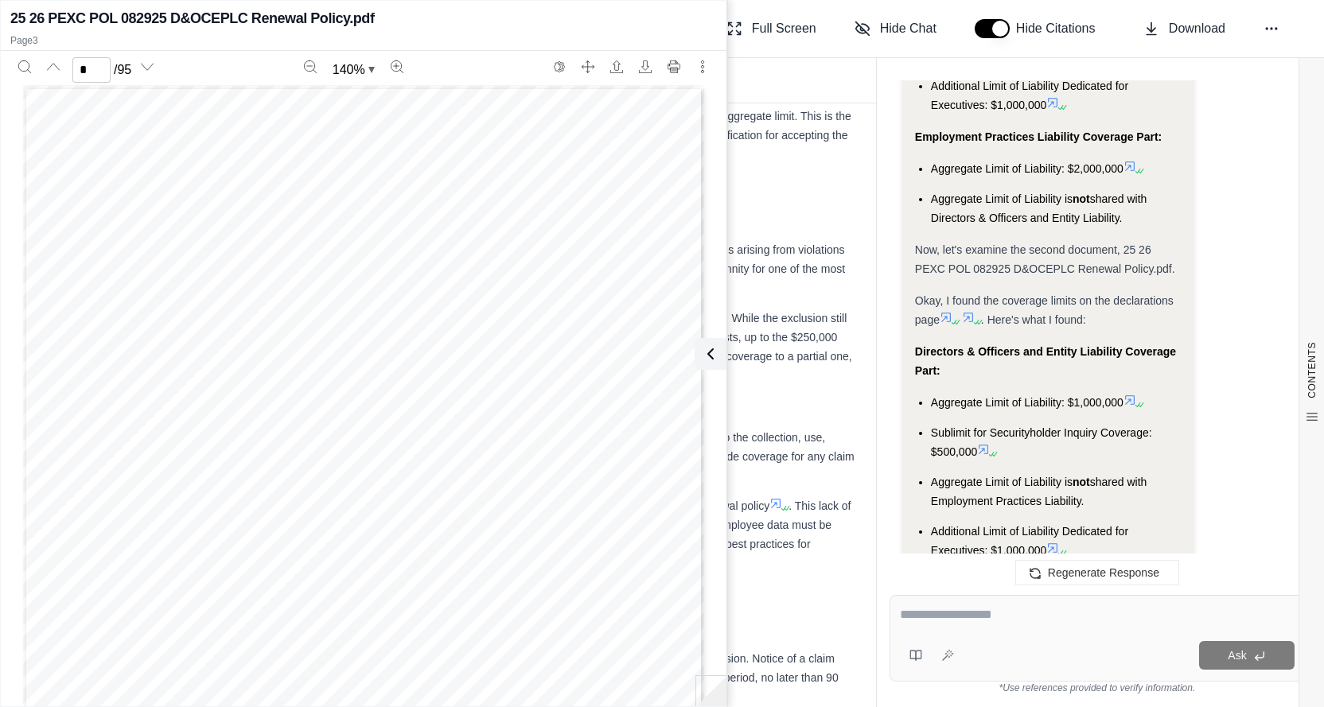
click at [994, 625] on div at bounding box center [1097, 617] width 395 height 25
click at [998, 627] on div at bounding box center [1097, 617] width 395 height 25
drag, startPoint x: 1004, startPoint y: 625, endPoint x: 998, endPoint y: 610, distance: 16.4
click at [1004, 625] on div at bounding box center [1097, 617] width 395 height 25
click at [932, 617] on textarea at bounding box center [1097, 614] width 395 height 19
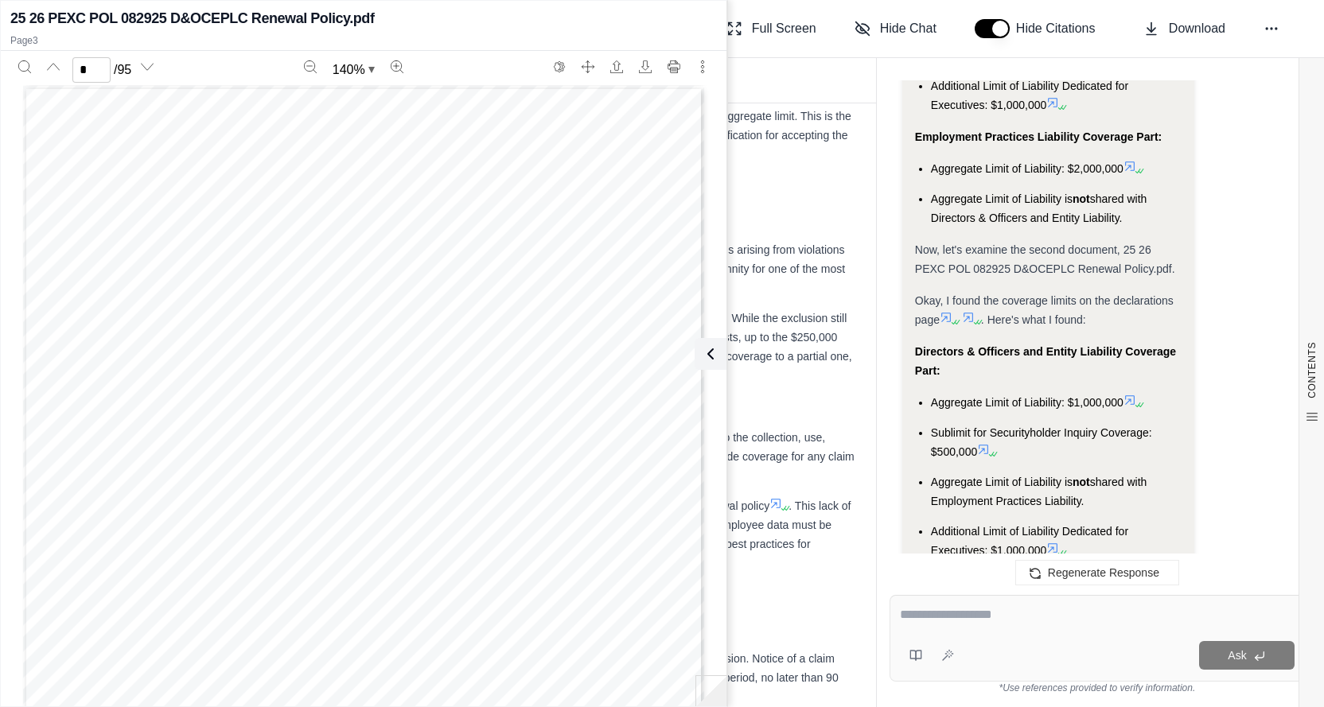
click at [932, 617] on textarea at bounding box center [1097, 614] width 395 height 19
click at [929, 617] on textarea at bounding box center [1097, 614] width 395 height 19
click at [930, 617] on textarea at bounding box center [1097, 614] width 395 height 19
type textarea "**********"
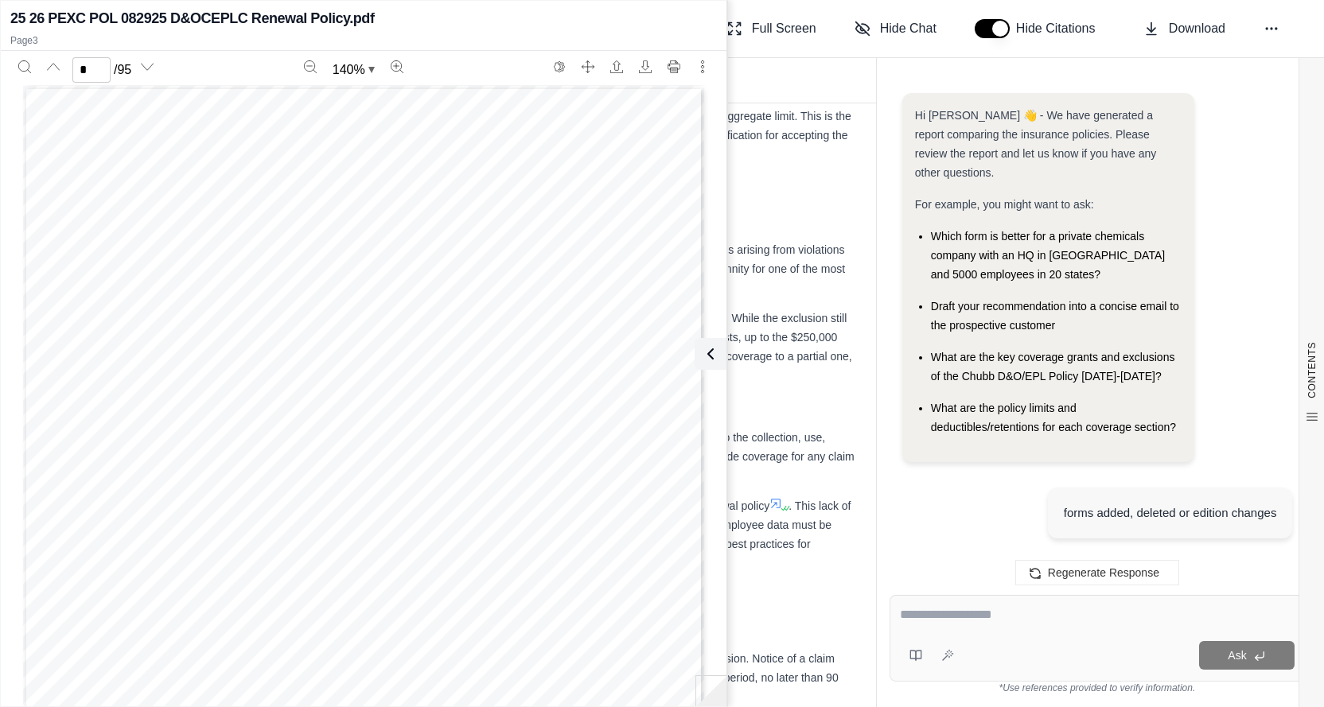
scroll to position [11380, 0]
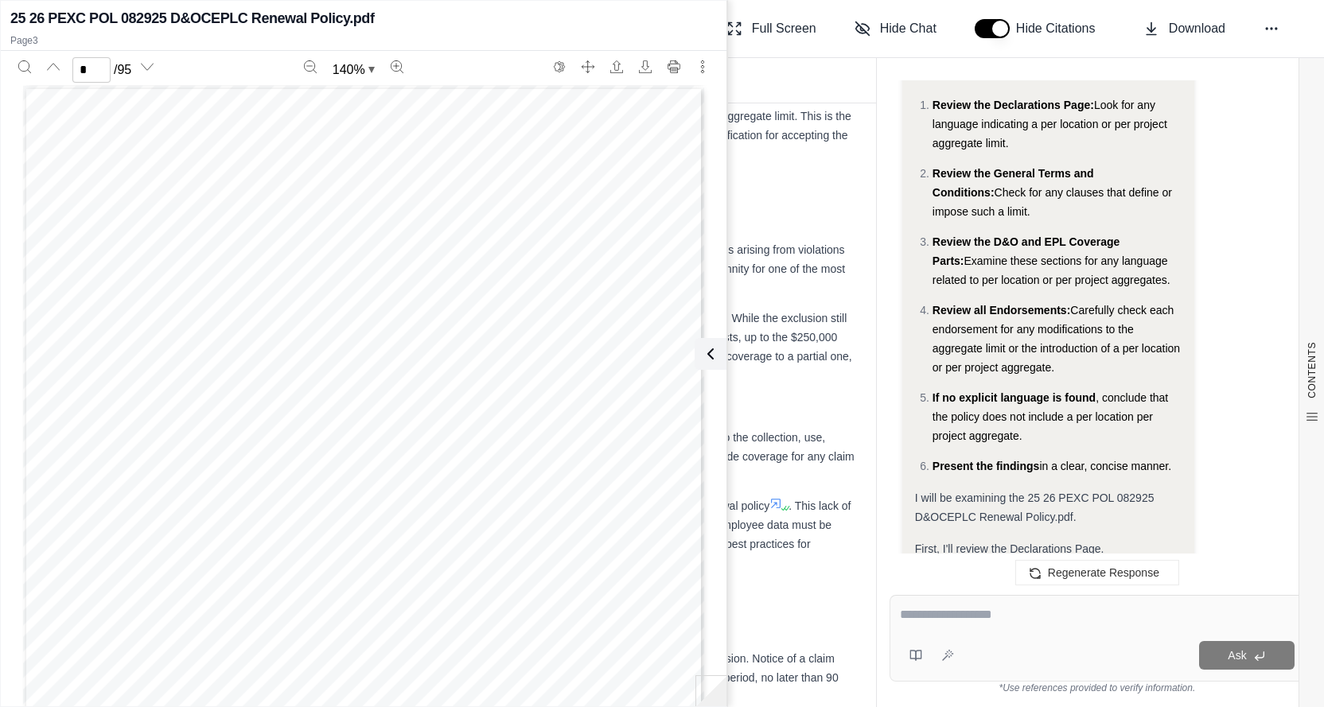
click at [985, 627] on div at bounding box center [1097, 617] width 395 height 25
click at [988, 628] on div at bounding box center [1097, 617] width 395 height 25
click at [973, 611] on textarea at bounding box center [1097, 614] width 395 height 19
type textarea "**********"
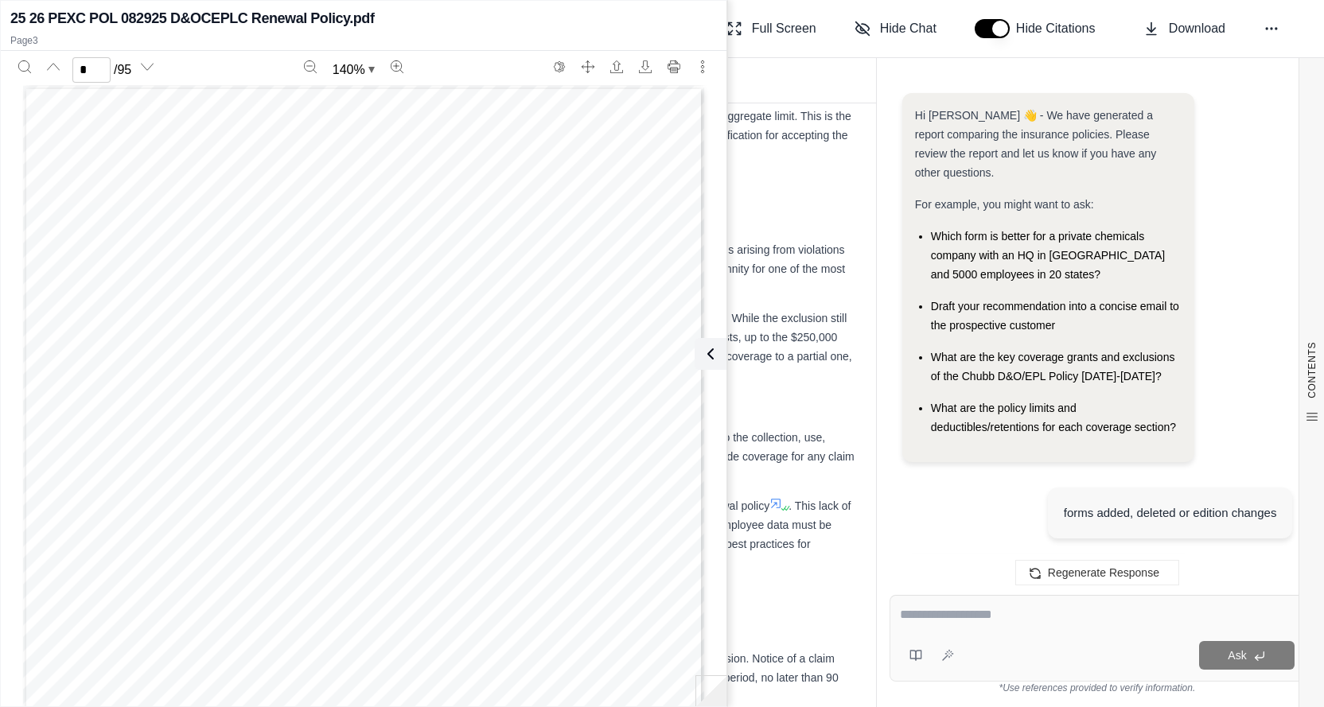
scroll to position [13404, 0]
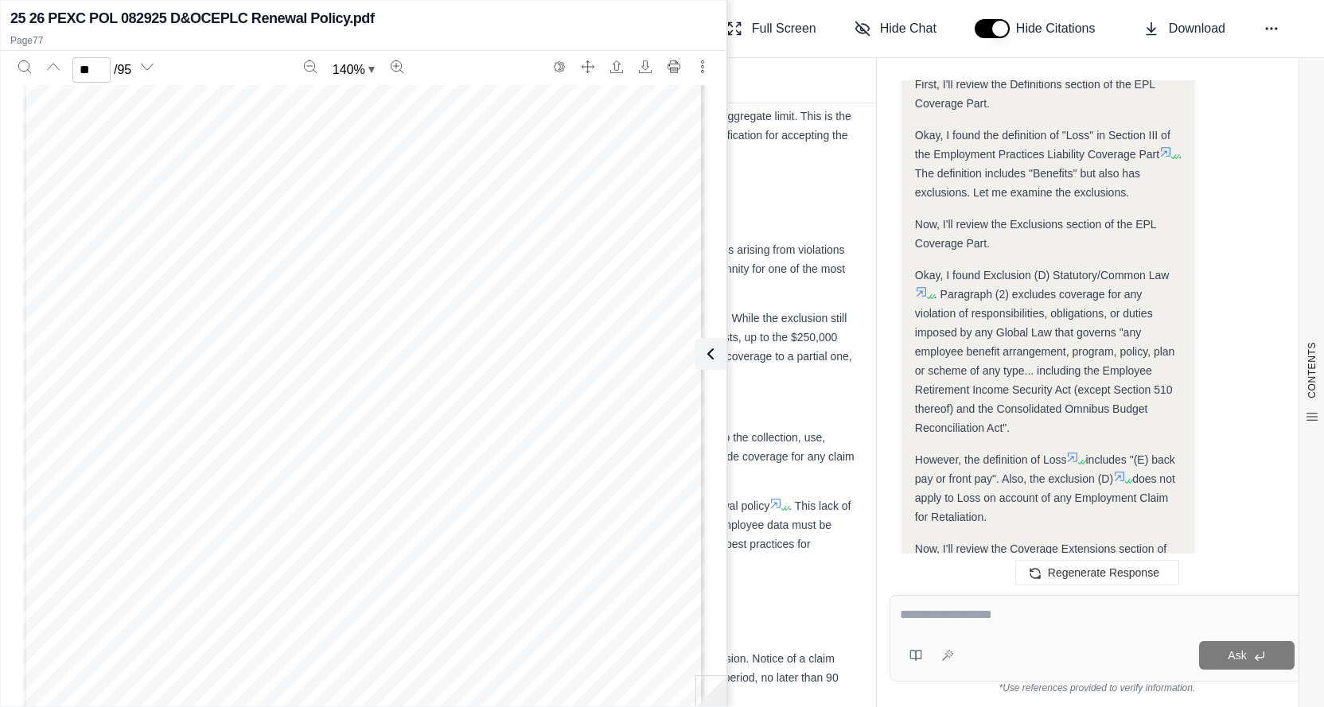
scroll to position [59979, 0]
click at [310, 187] on div "The ForeFront Portfolio SM Employment Practices Liability PF-55505 (07/21) Page…" at bounding box center [363, 477] width 681 height 882
click at [547, 177] on div "The ForeFront Portfolio SM Employment Practices Liability PF-55505 (07/21) Page…" at bounding box center [363, 477] width 681 height 882
click at [566, 184] on div "The ForeFront Portfolio SM Employment Practices Liability PF-55505 (07/21) Page…" at bounding box center [363, 477] width 681 height 882
click at [539, 181] on div "The ForeFront Portfolio SM Employment Practices Liability PF-55505 (07/21) Page…" at bounding box center [363, 477] width 681 height 882
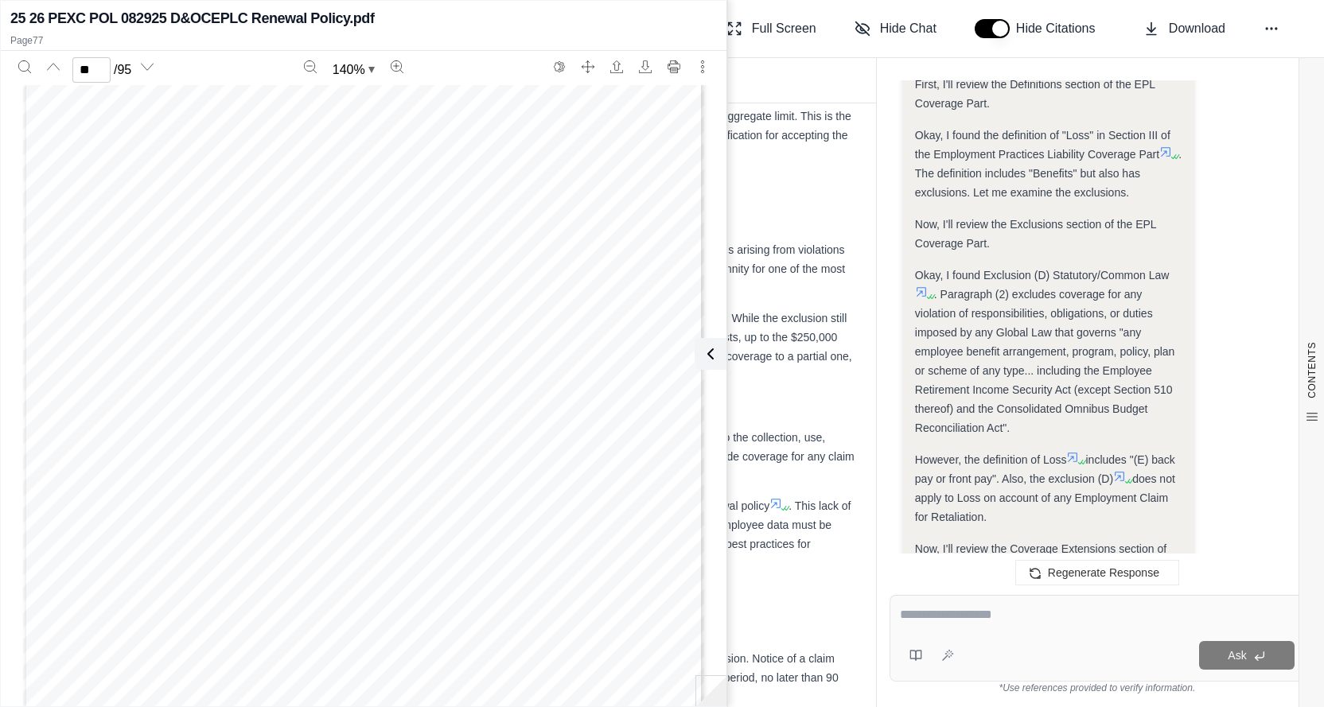
click at [515, 247] on div "The ForeFront Portfolio SM Employment Practices Liability PF-55505 (07/21) Page…" at bounding box center [363, 477] width 681 height 882
click at [523, 238] on div "The ForeFront Portfolio SM Employment Practices Liability PF-55505 (07/21) Page…" at bounding box center [363, 477] width 681 height 882
click at [525, 532] on div "The ForeFront Portfolio SM Employment Practices Liability PF-55505 (07/21) Page…" at bounding box center [363, 238] width 681 height 882
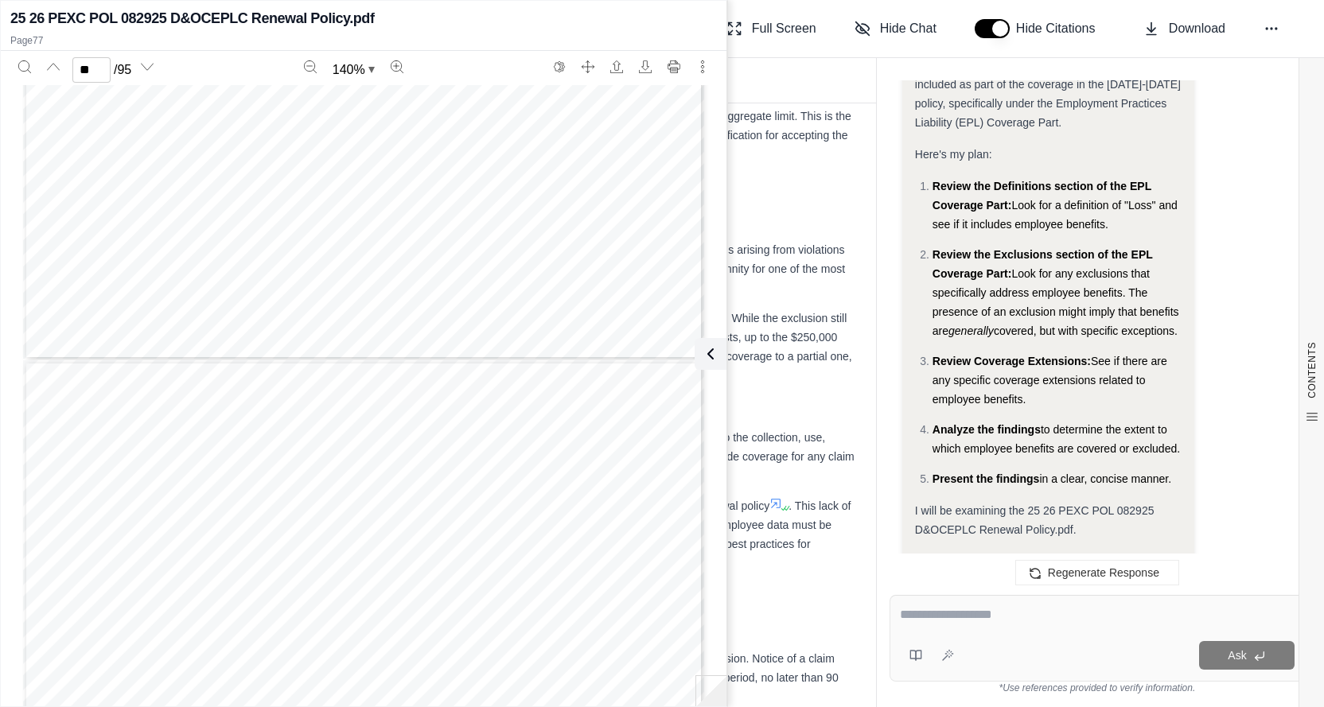
scroll to position [13404, 0]
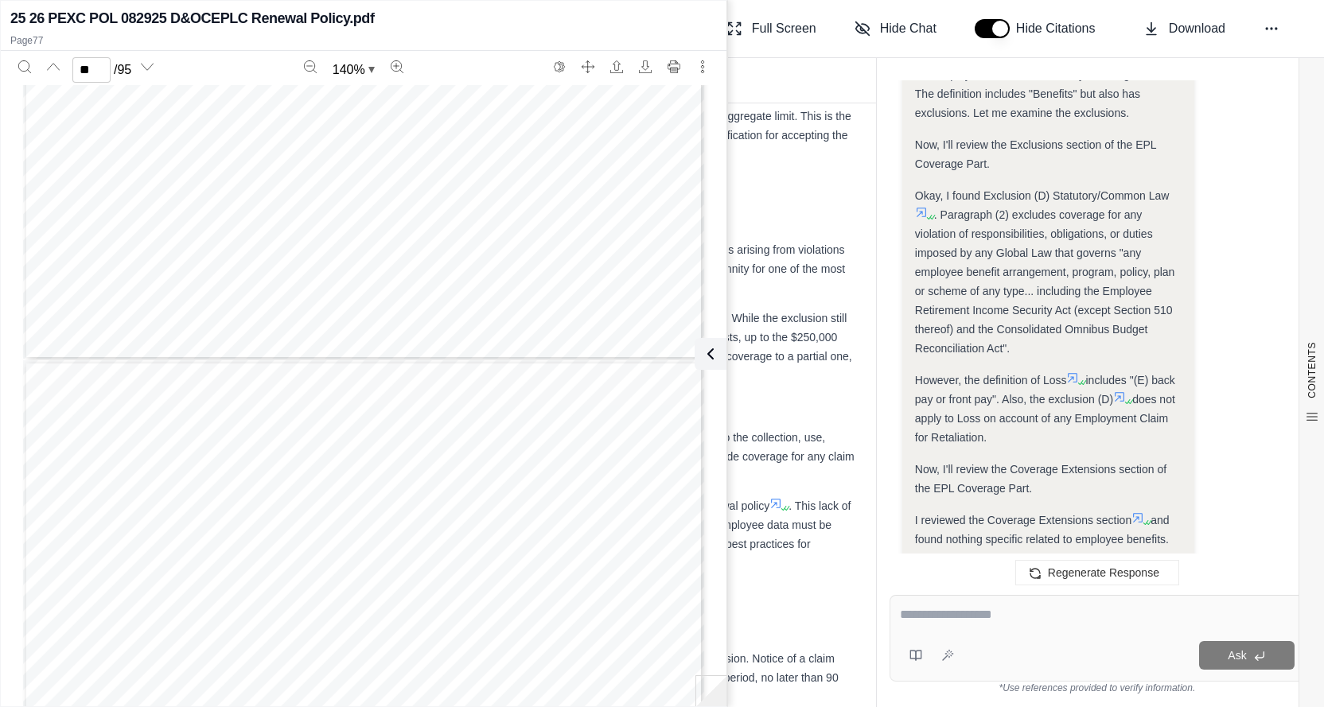
type input "**"
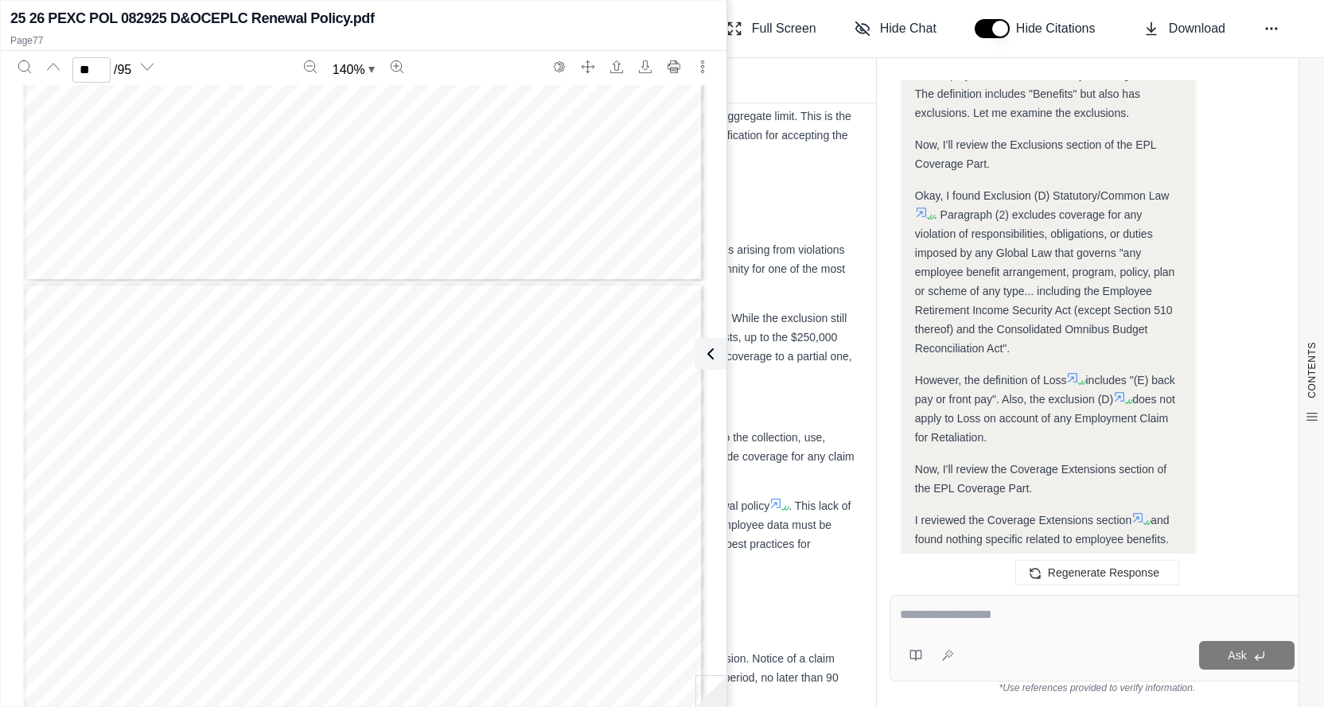
scroll to position [68810, 0]
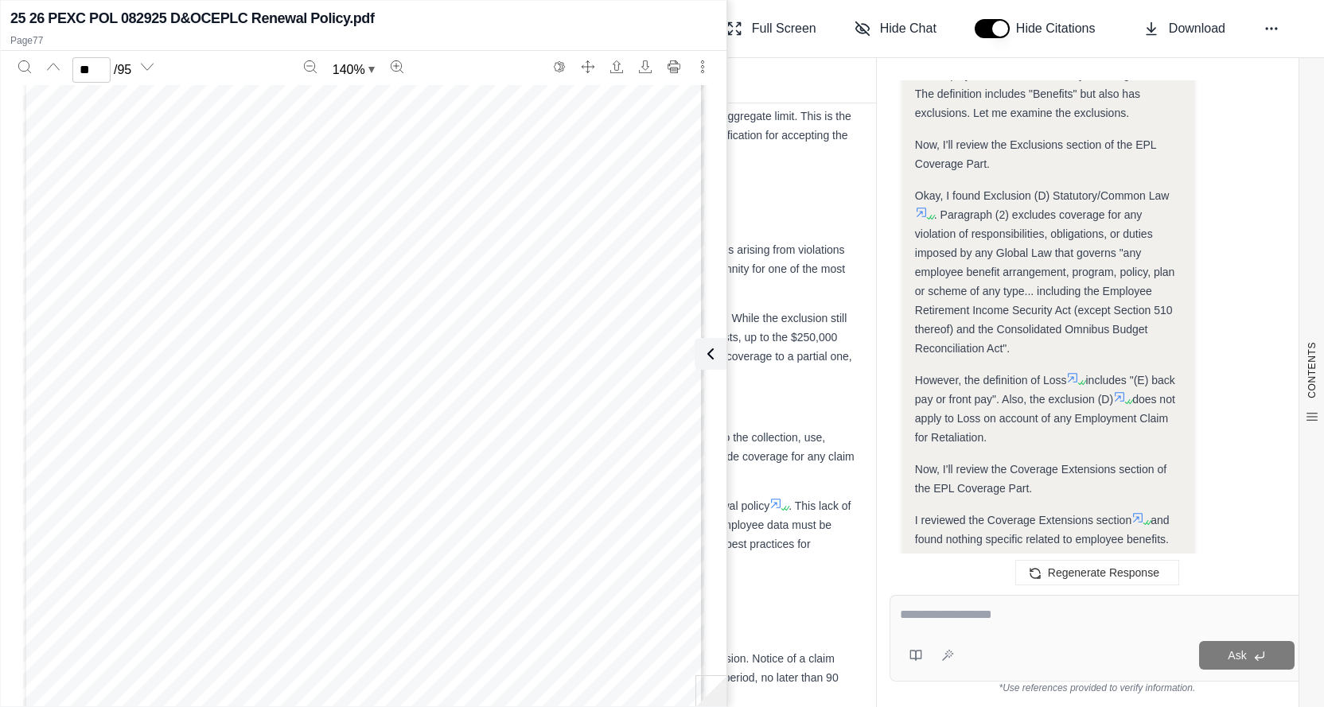
click at [948, 617] on textarea at bounding box center [1097, 614] width 395 height 19
click at [945, 617] on textarea at bounding box center [1097, 614] width 395 height 19
type textarea "**********"
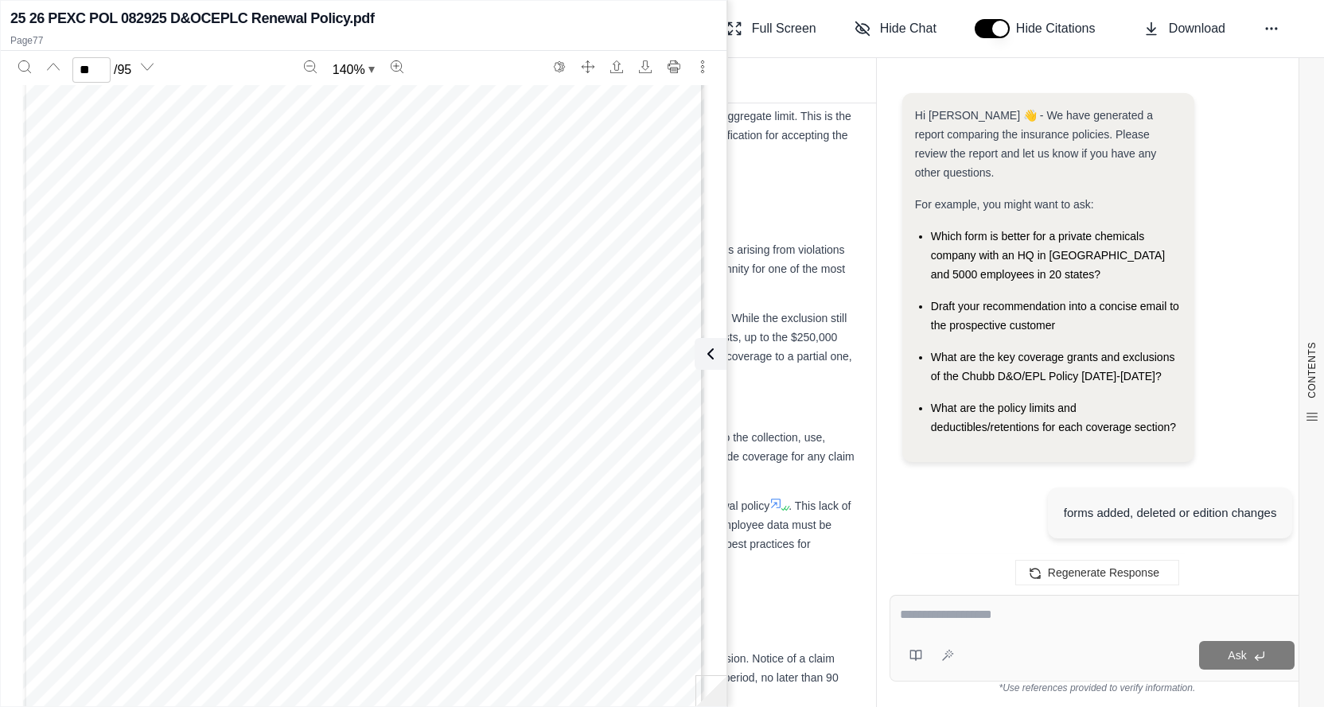
scroll to position [14744, 0]
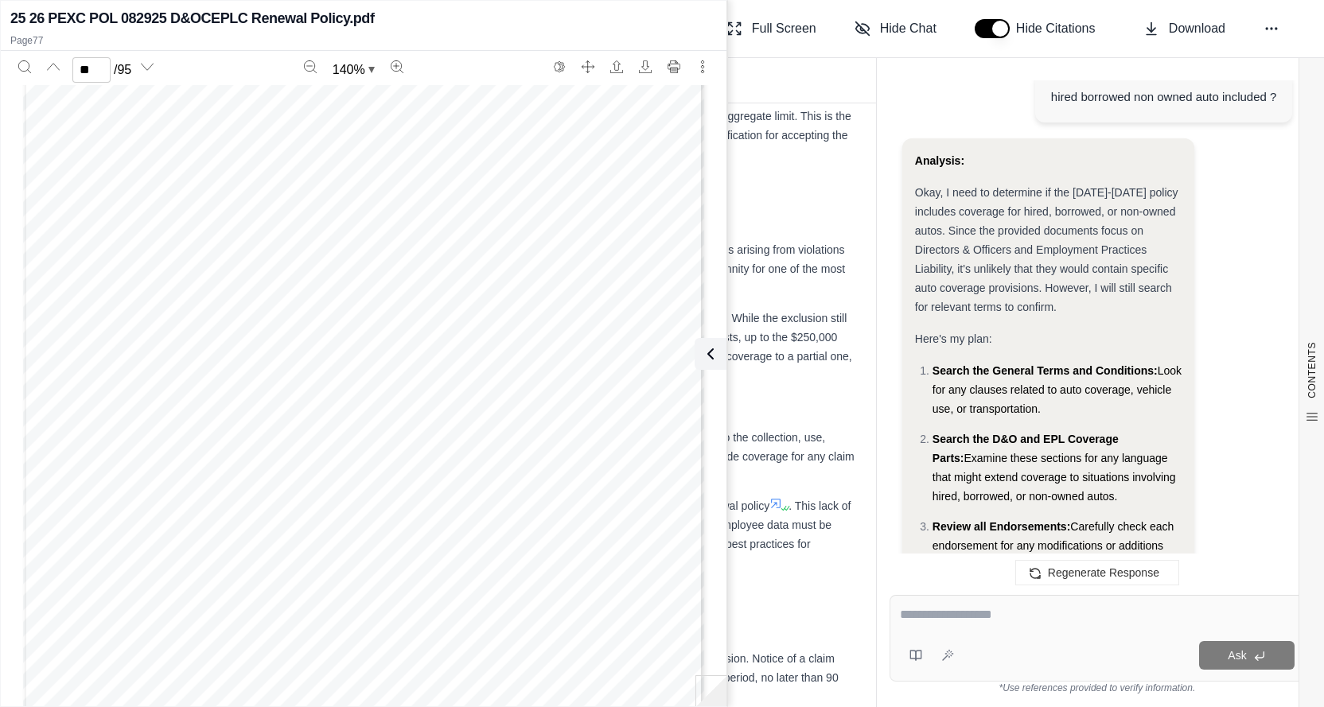
click at [998, 618] on textarea at bounding box center [1097, 614] width 395 height 19
type textarea "**********"
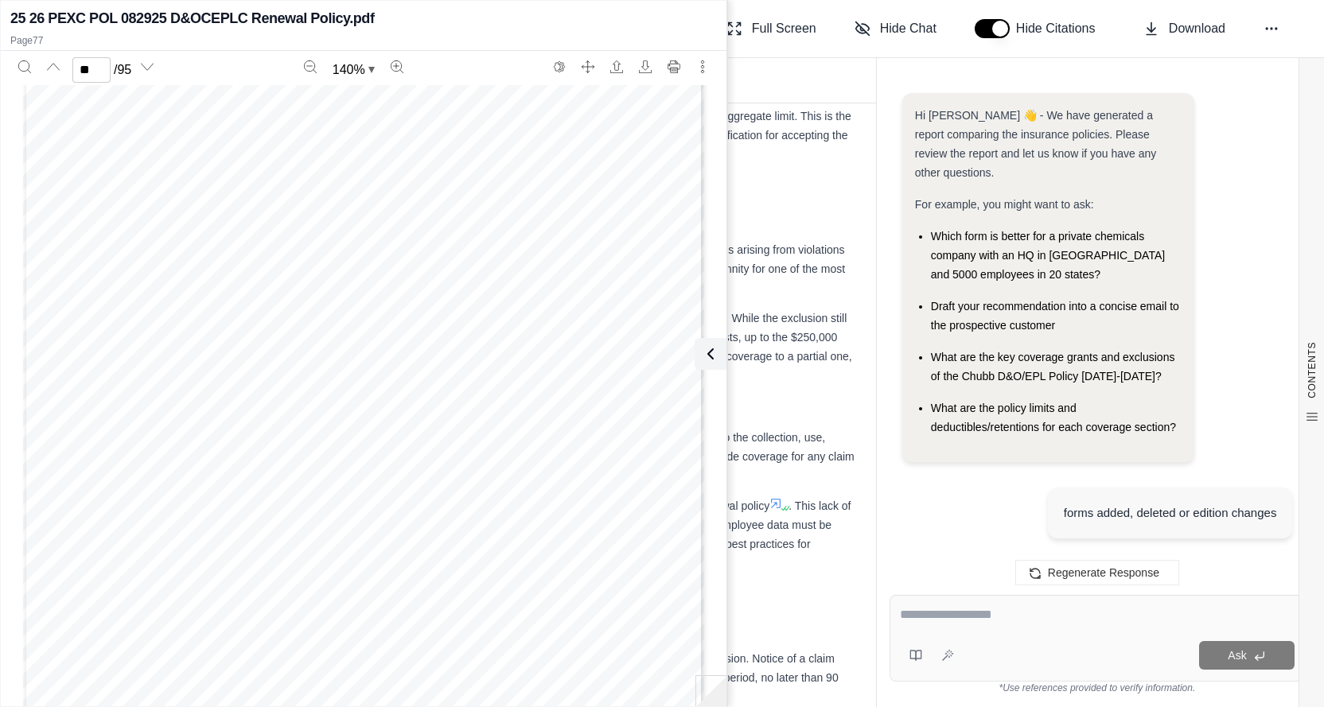
scroll to position [16228, 0]
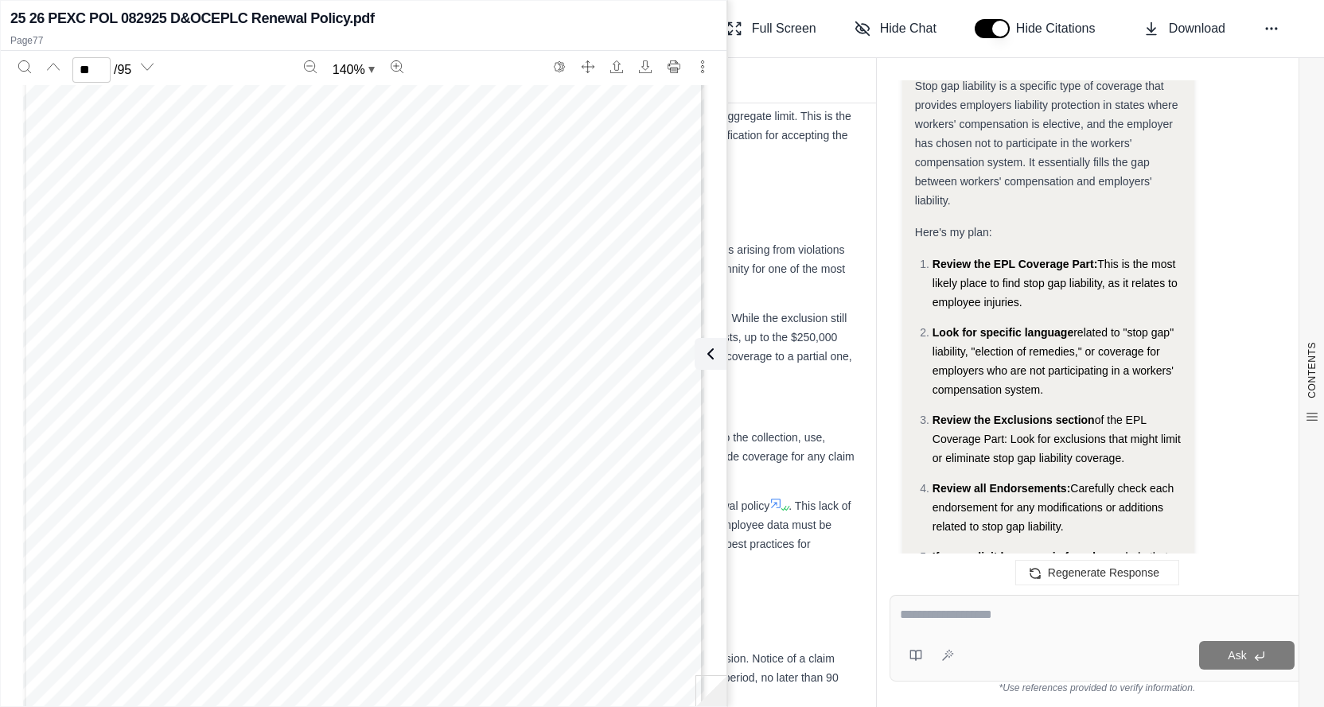
click at [988, 621] on textarea at bounding box center [1097, 614] width 395 height 19
type textarea "**********"
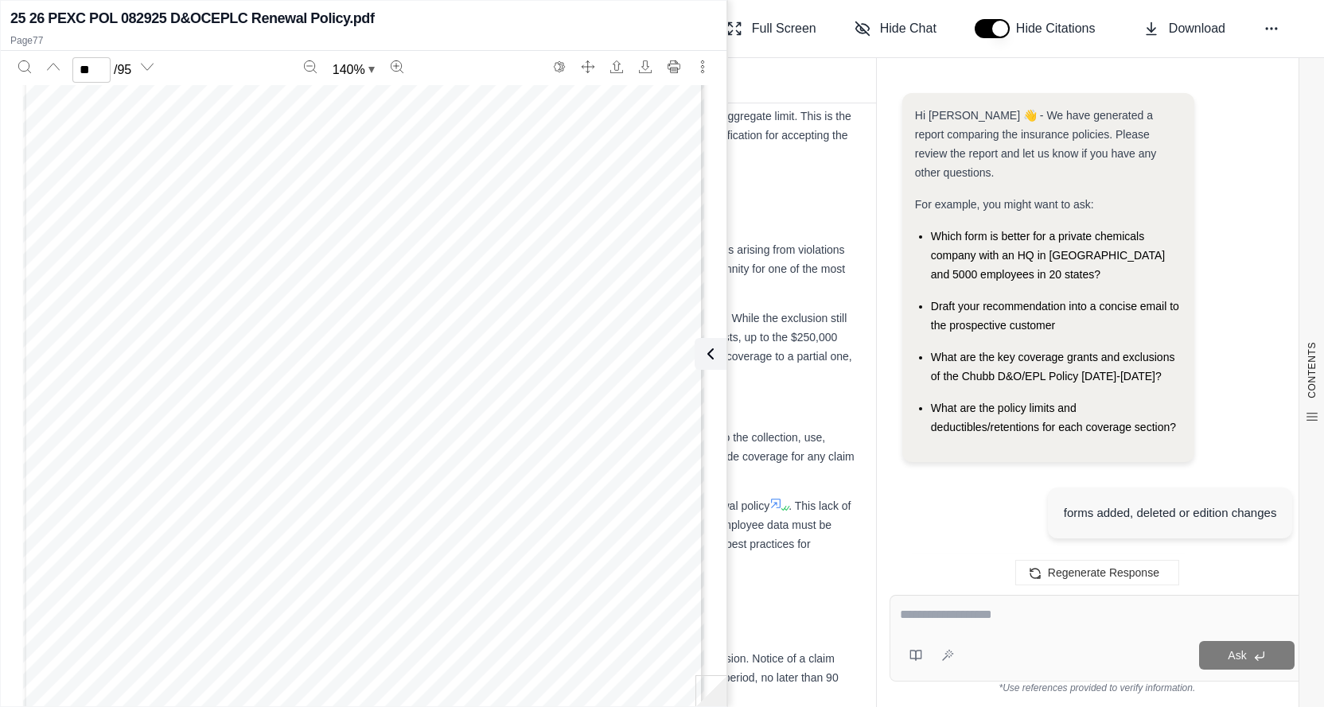
scroll to position [19551, 0]
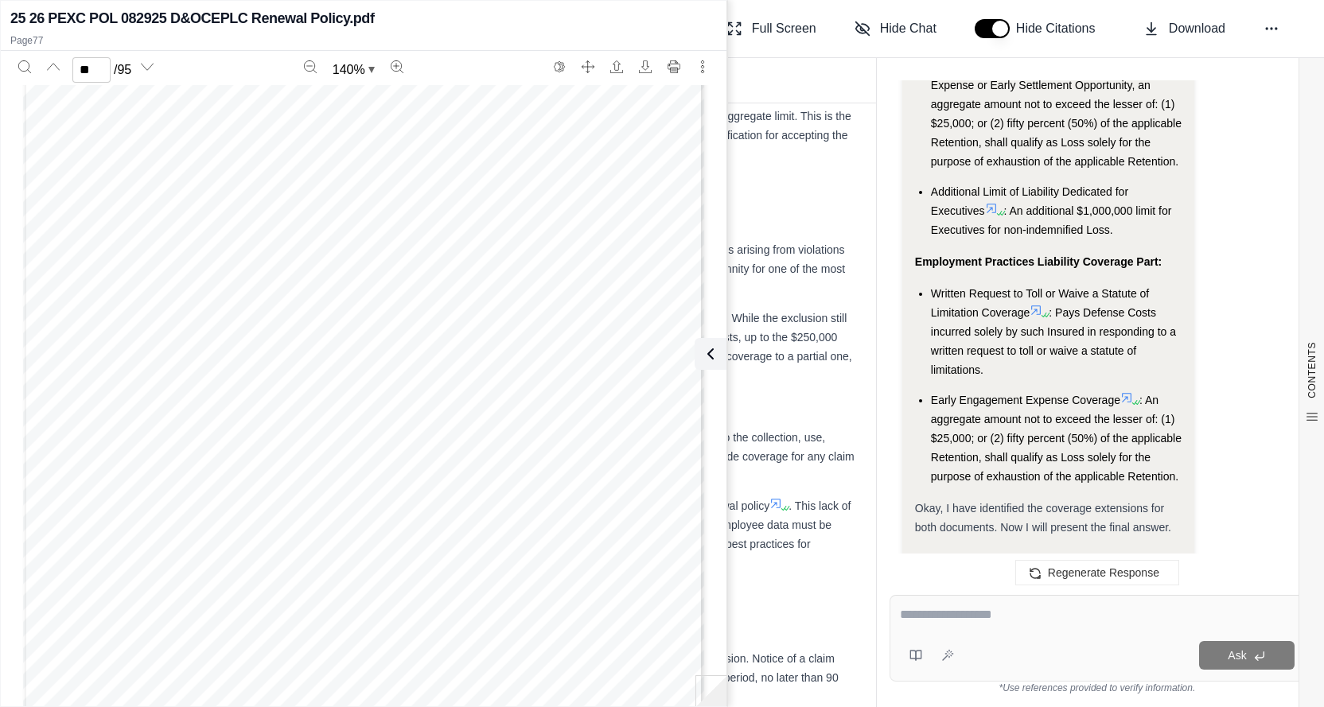
click at [945, 627] on div at bounding box center [1097, 617] width 395 height 25
click at [945, 609] on textarea at bounding box center [1097, 614] width 395 height 19
type textarea "**********"
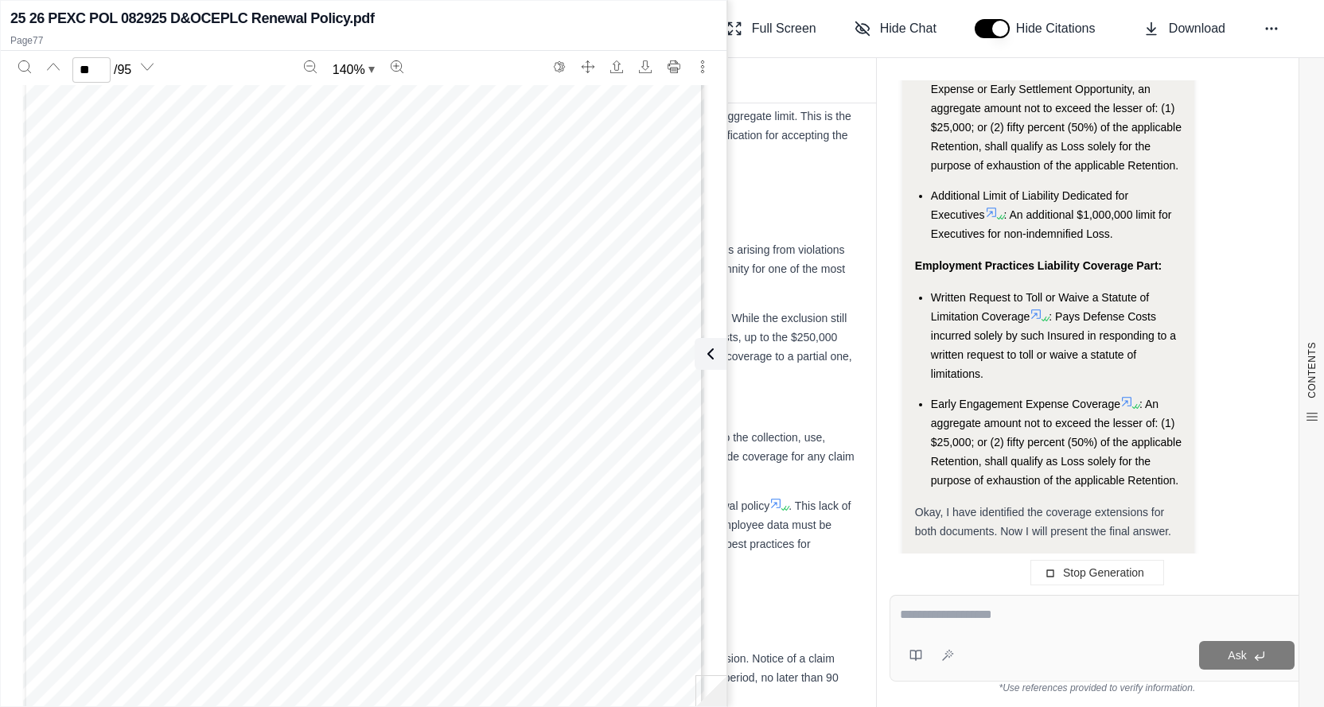
scroll to position [0, 0]
drag, startPoint x: 945, startPoint y: 609, endPoint x: 943, endPoint y: 617, distance: 8.3
click at [943, 617] on textarea at bounding box center [1097, 614] width 395 height 19
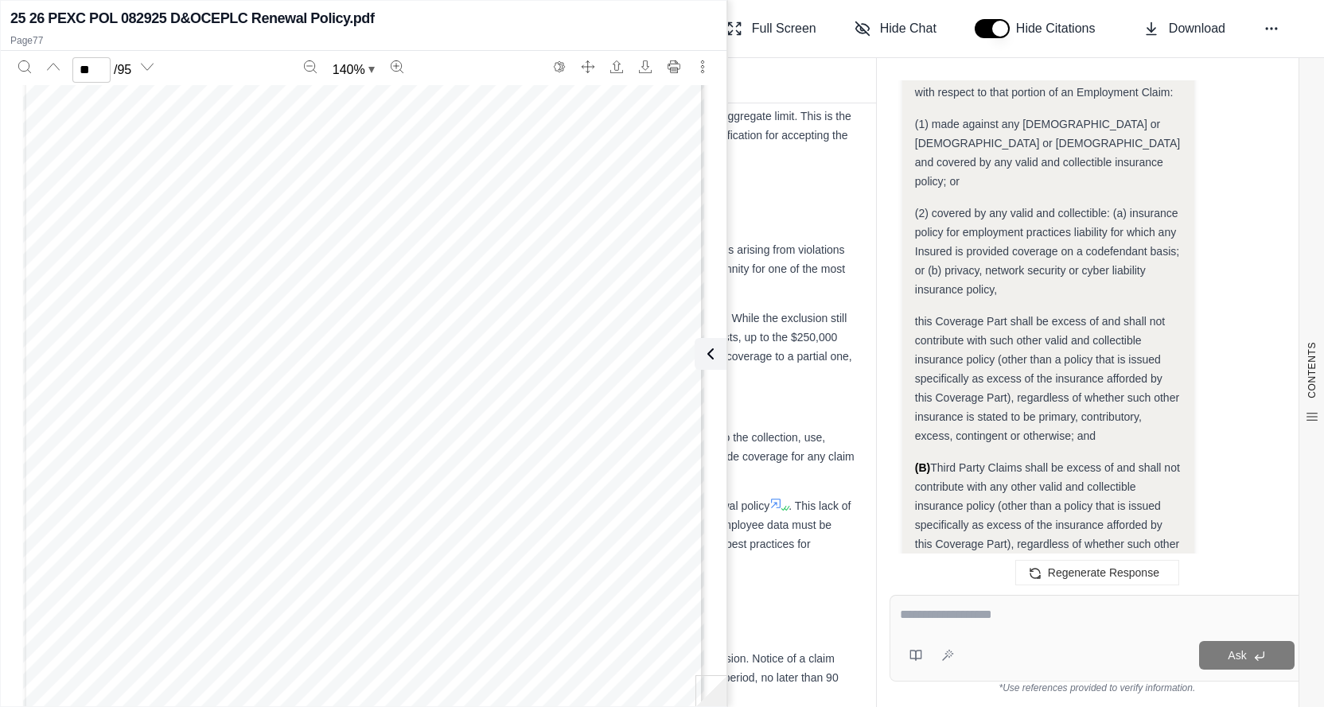
scroll to position [22602, 0]
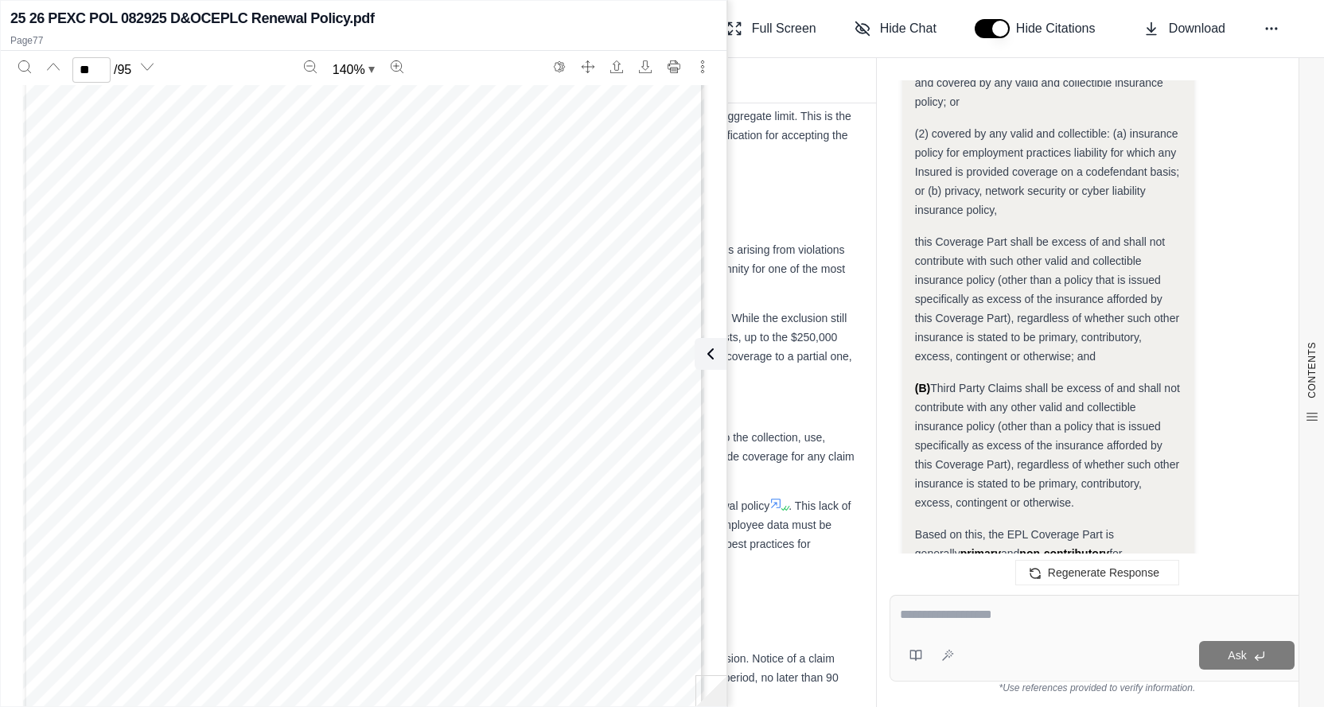
click at [970, 611] on textarea at bounding box center [1097, 614] width 395 height 19
type textarea "**********"
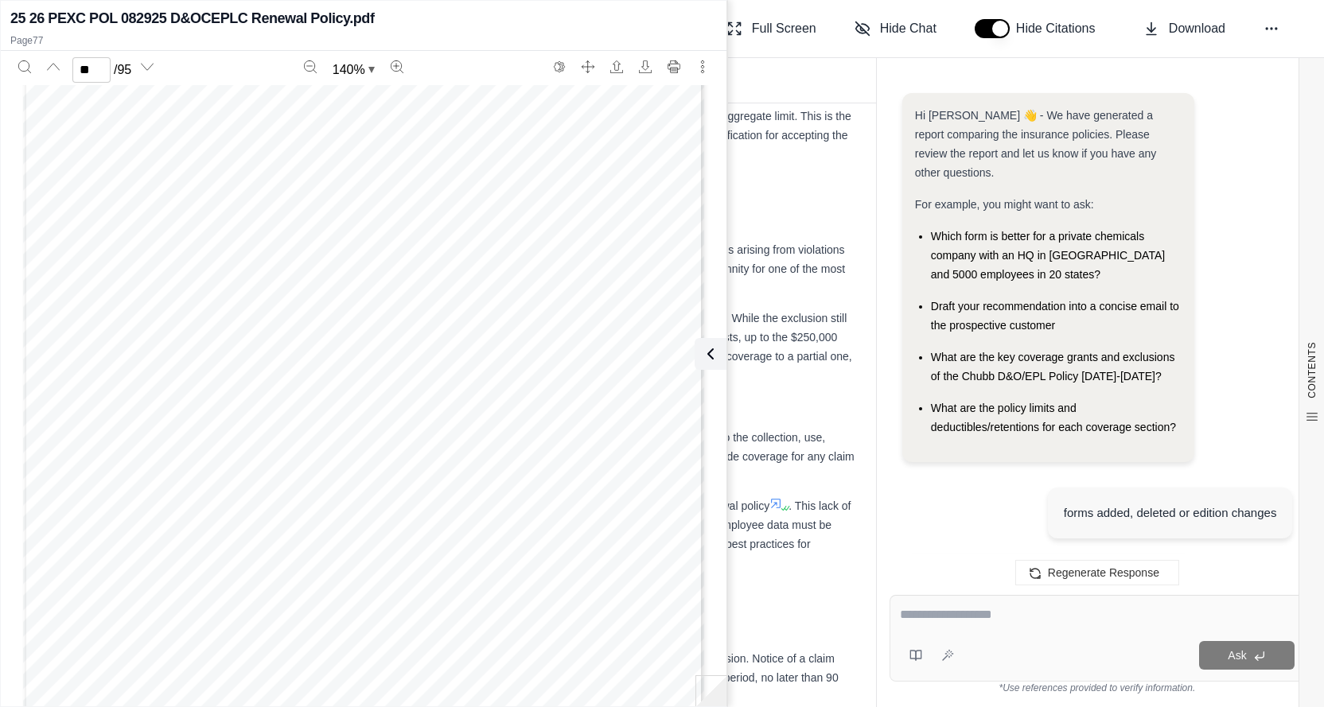
scroll to position [23695, 0]
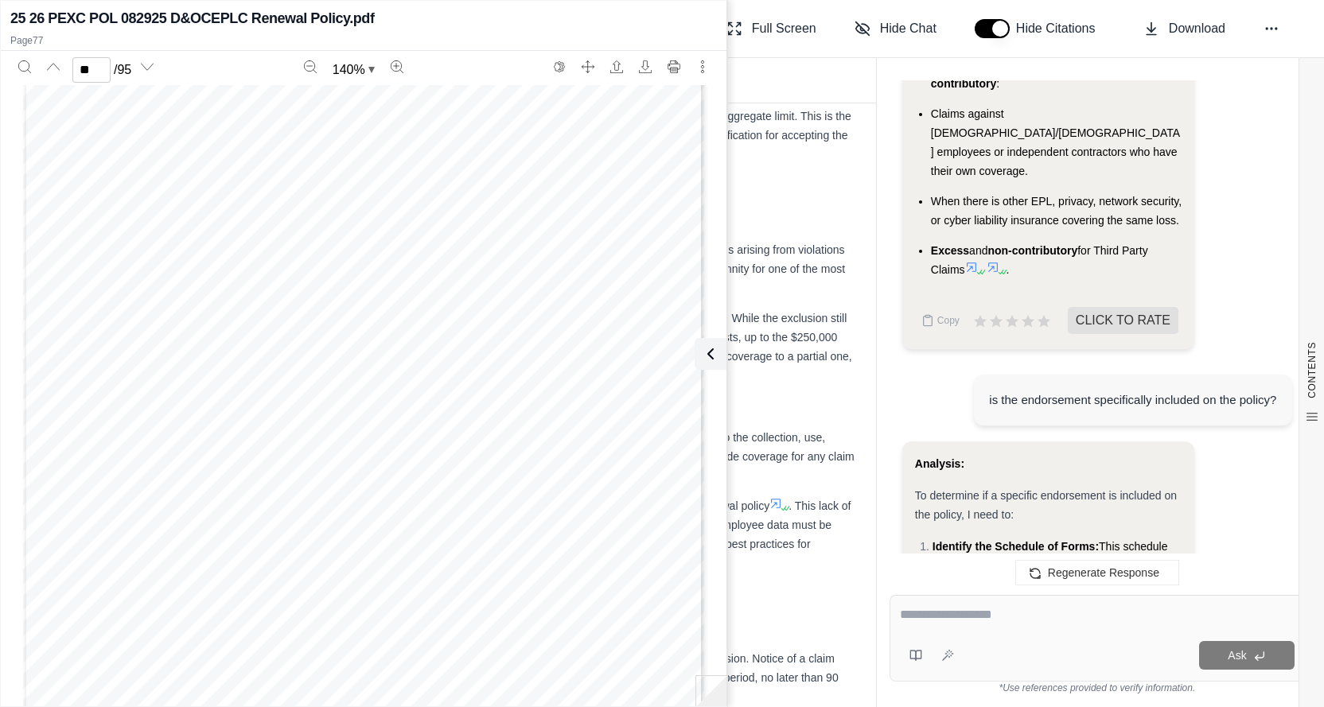
click at [953, 629] on div at bounding box center [1097, 617] width 395 height 25
click at [937, 624] on textarea at bounding box center [1097, 614] width 395 height 19
type textarea "**********"
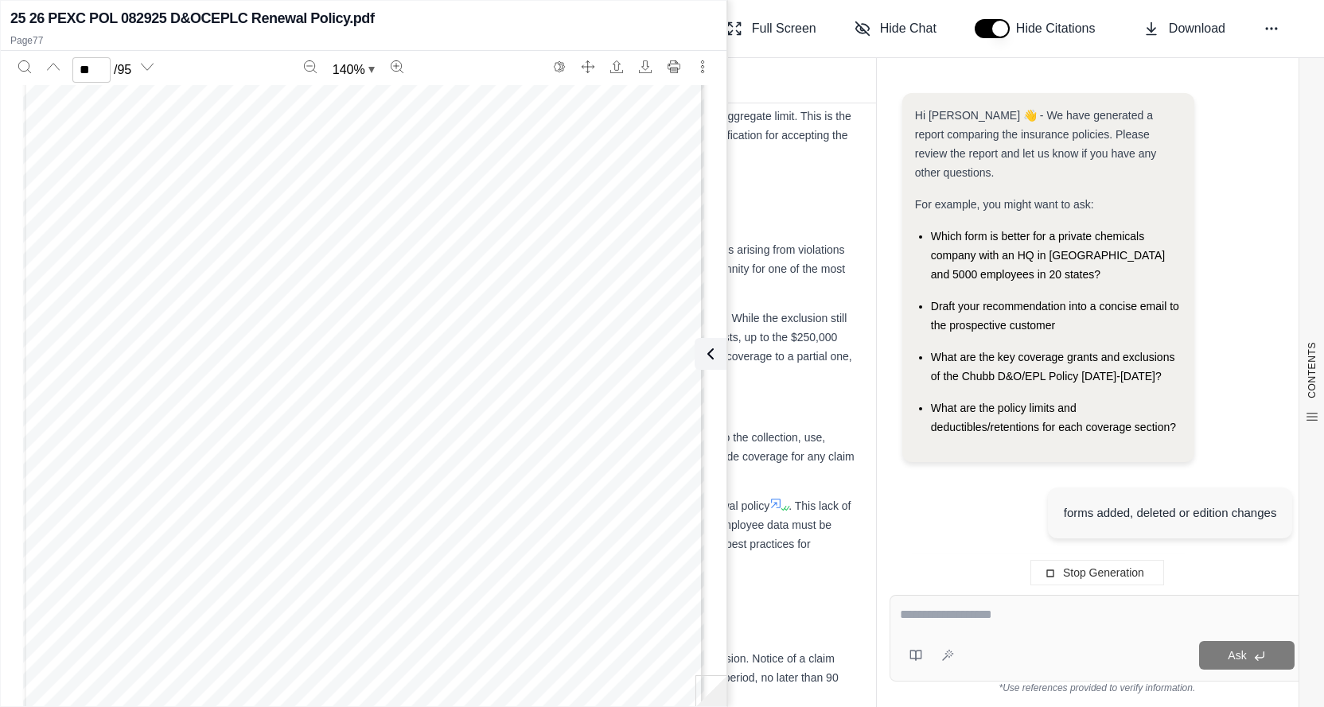
scroll to position [23332, 0]
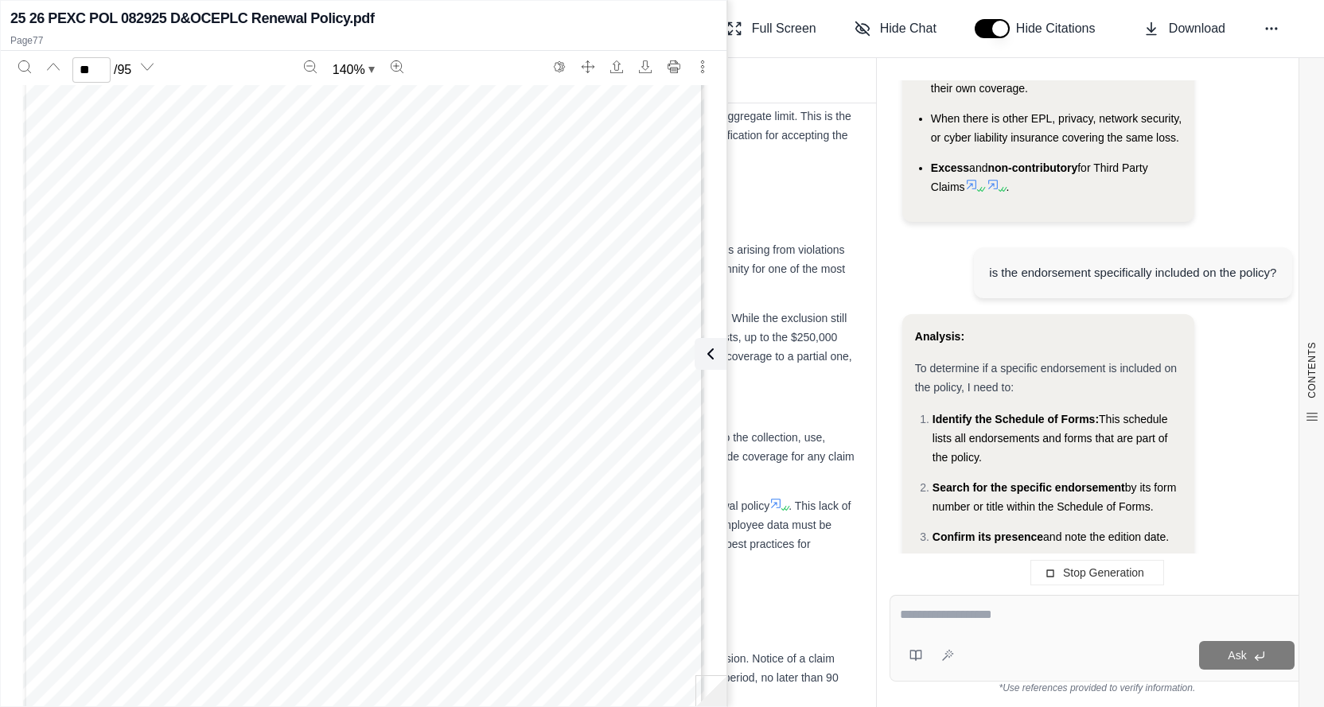
click at [928, 613] on textarea at bounding box center [1097, 614] width 395 height 19
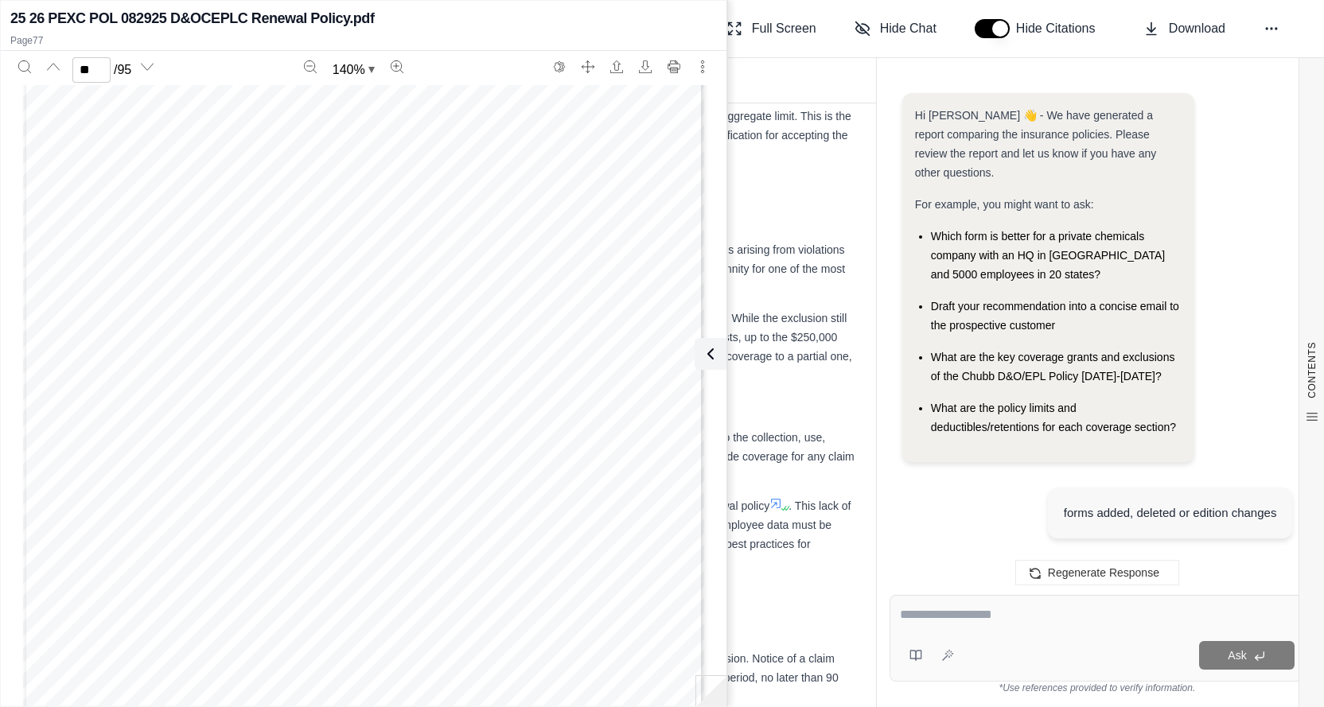
scroll to position [25409, 0]
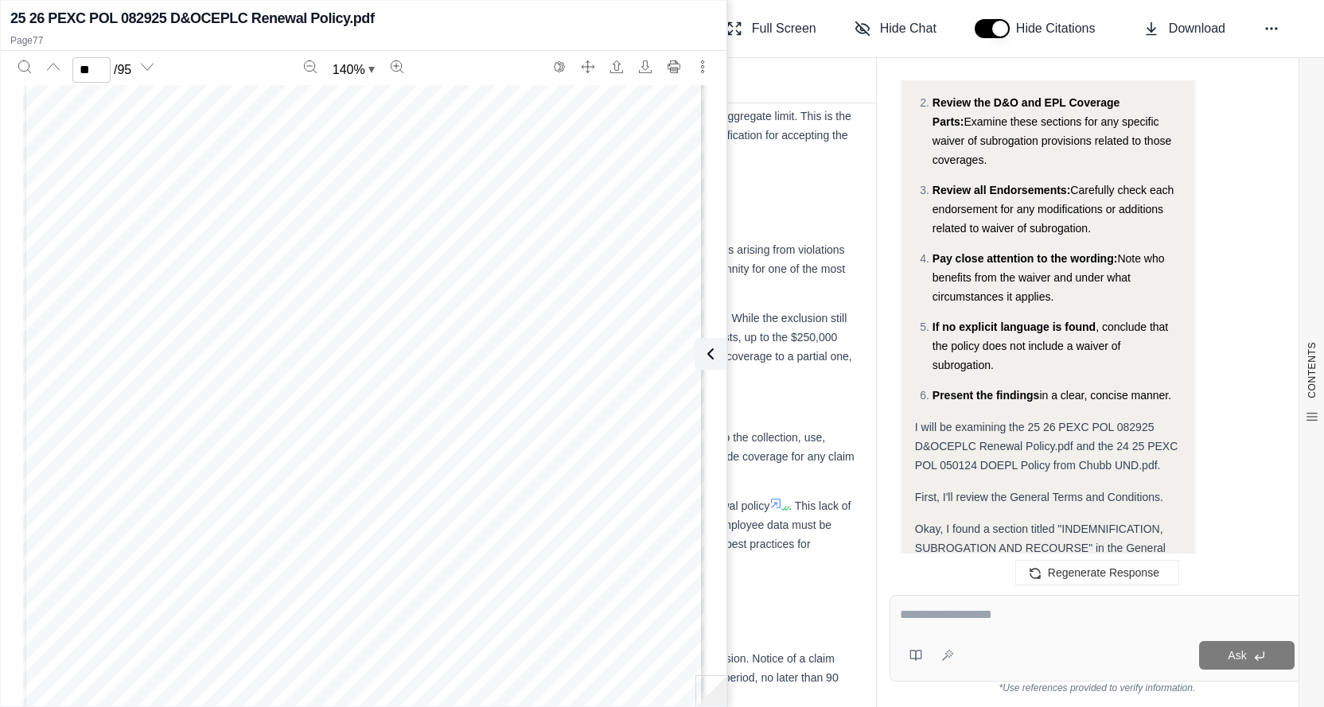
click at [1217, 393] on div "Analysis: Okay, I need to determine if either of the policies contains a "waive…" at bounding box center [1097, 619] width 390 height 1634
drag, startPoint x: 706, startPoint y: 355, endPoint x: 704, endPoint y: 340, distance: 15.3
click at [706, 354] on icon at bounding box center [710, 353] width 19 height 19
